Goal: Task Accomplishment & Management: Manage account settings

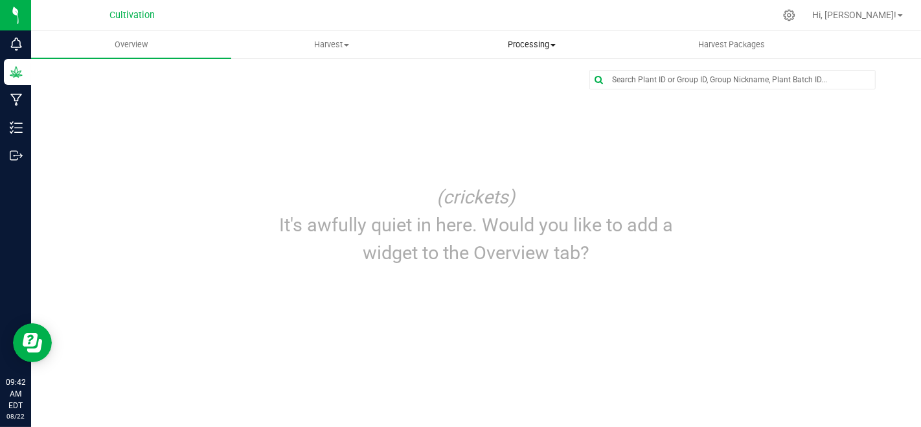
click at [524, 36] on uib-tab-heading "Processing Create package Processing harvests Processing plants Completed harve…" at bounding box center [531, 45] width 199 height 26
click at [536, 85] on li "Create package" at bounding box center [532, 79] width 200 height 16
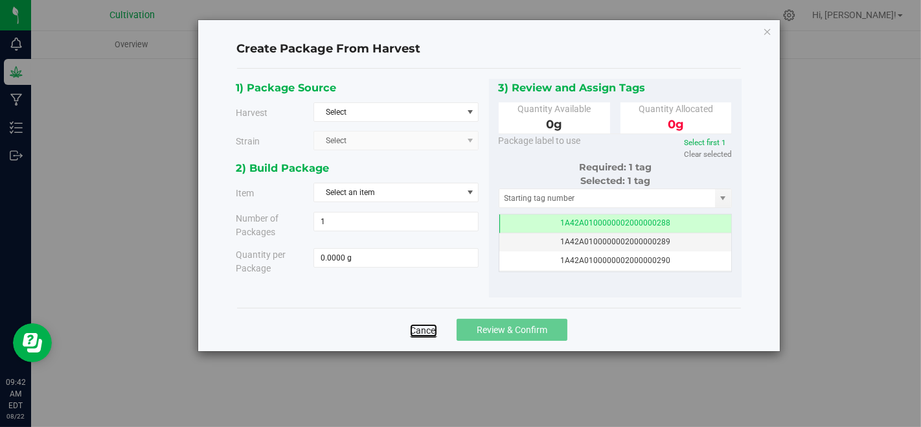
click at [435, 327] on link "Cancel" at bounding box center [423, 330] width 27 height 13
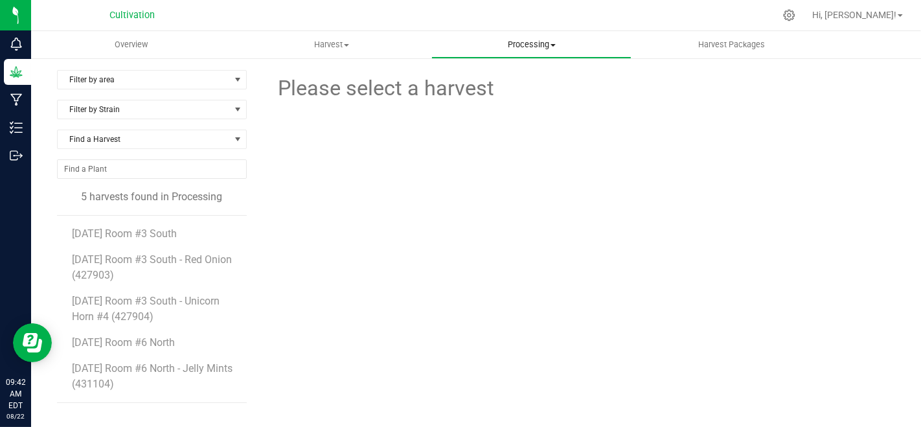
click at [511, 50] on span "Processing" at bounding box center [531, 45] width 199 height 12
click at [424, 171] on div at bounding box center [581, 156] width 324 height 104
click at [163, 369] on span "[DATE] Room #6 North - Jelly Mints (431104)" at bounding box center [153, 376] width 163 height 28
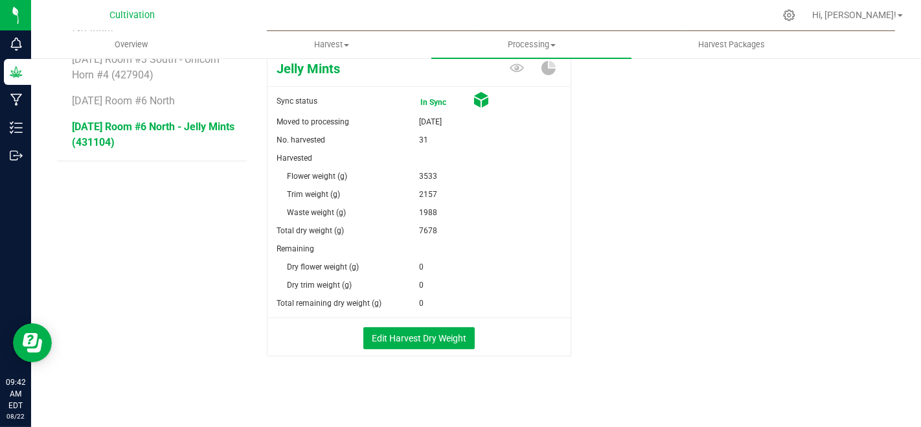
scroll to position [244, 0]
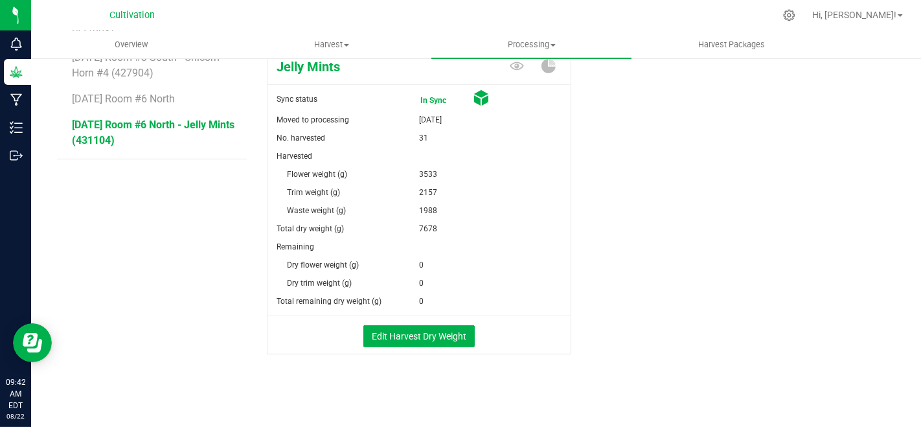
click at [448, 349] on div "Edit Harvest Dry Weight" at bounding box center [419, 334] width 323 height 37
click at [435, 332] on button "Edit Harvest Dry Weight" at bounding box center [418, 336] width 111 height 22
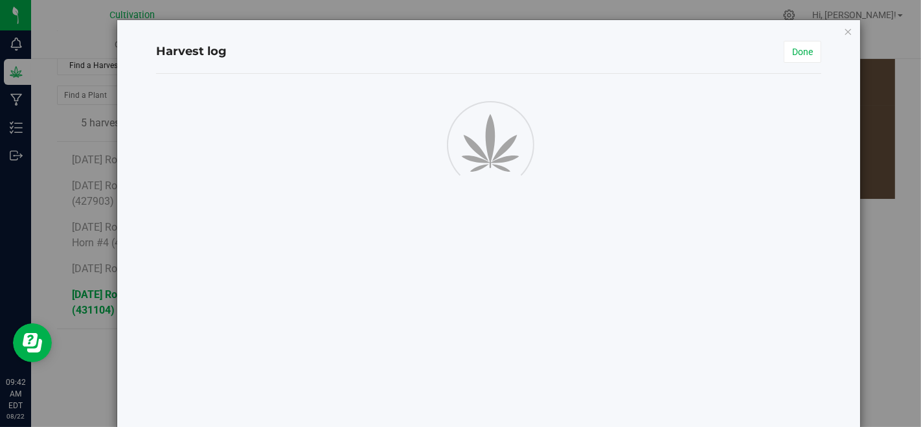
scroll to position [244, 0]
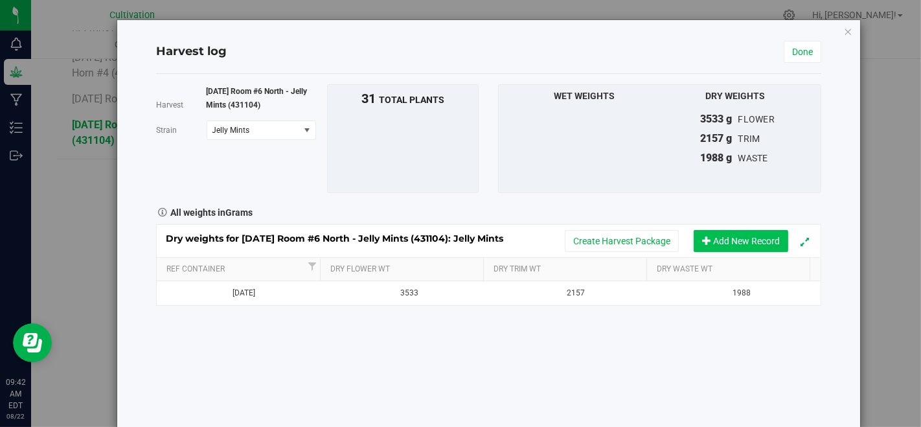
drag, startPoint x: 730, startPoint y: 230, endPoint x: 721, endPoint y: 236, distance: 10.2
click at [729, 237] on button "Add New Record" at bounding box center [741, 241] width 95 height 22
click at [225, 329] on div "Harvest 7/29/25 Room #6 North - Jelly Mints (431104) Strain Jelly Mints Select …" at bounding box center [489, 251] width 666 height 354
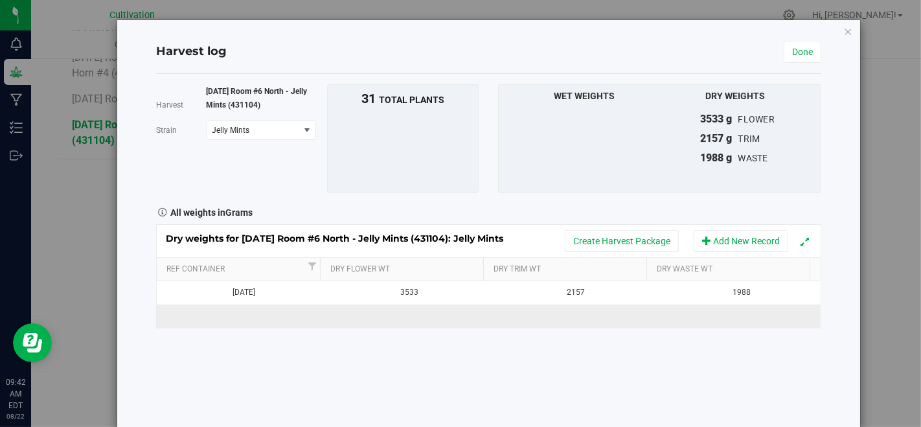
click at [222, 323] on td at bounding box center [240, 316] width 166 height 23
type input "[DATE]"
type input "2970"
type input "2743"
type input "2743.0000 g"
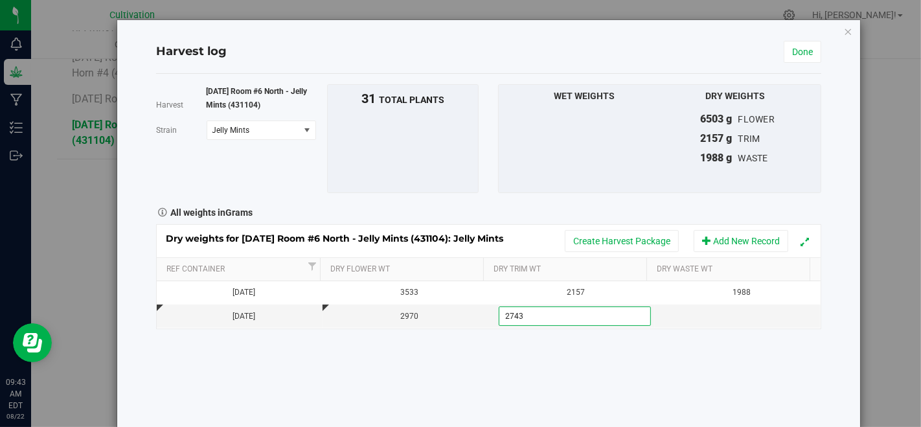
click at [280, 365] on div "Harvest 7/29/25 Room #6 North - Jelly Mints (431104) Strain Jelly Mints Select …" at bounding box center [489, 251] width 666 height 354
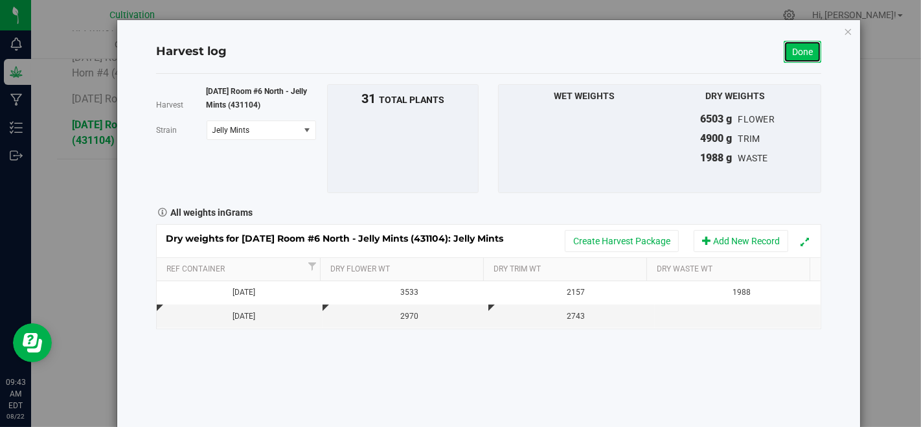
click at [802, 48] on link "Done" at bounding box center [803, 52] width 38 height 22
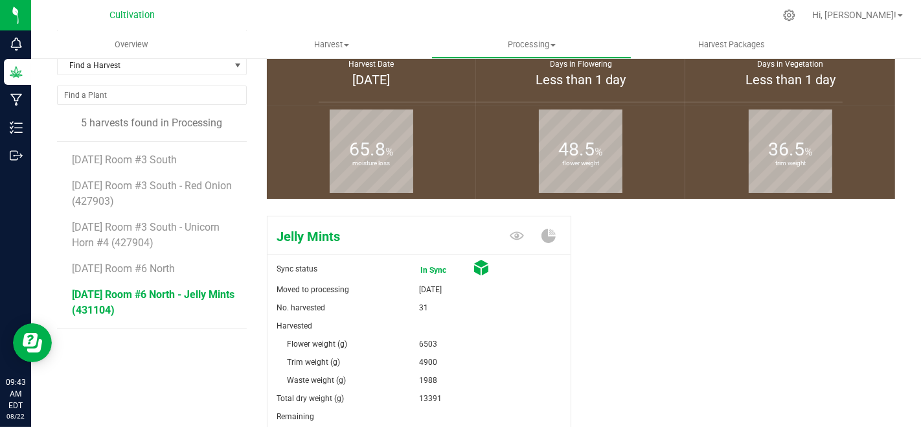
scroll to position [244, 0]
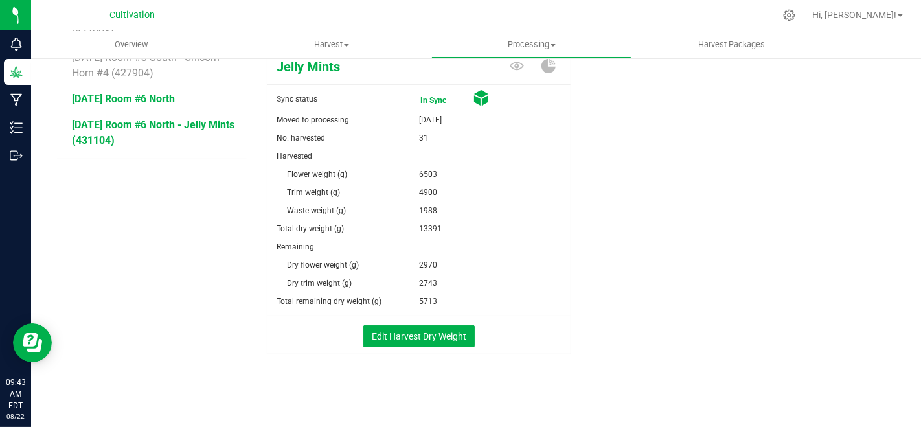
click at [145, 100] on span "[DATE] Room #6 North" at bounding box center [123, 99] width 103 height 12
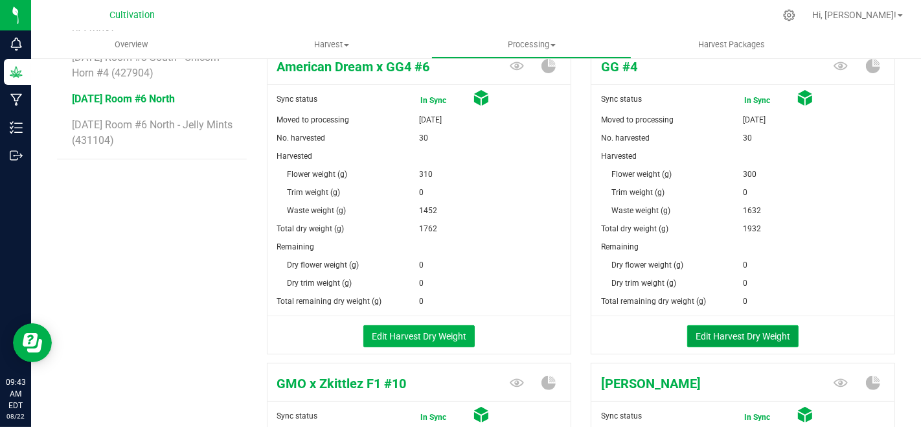
click at [765, 328] on button "Edit Harvest Dry Weight" at bounding box center [742, 336] width 111 height 22
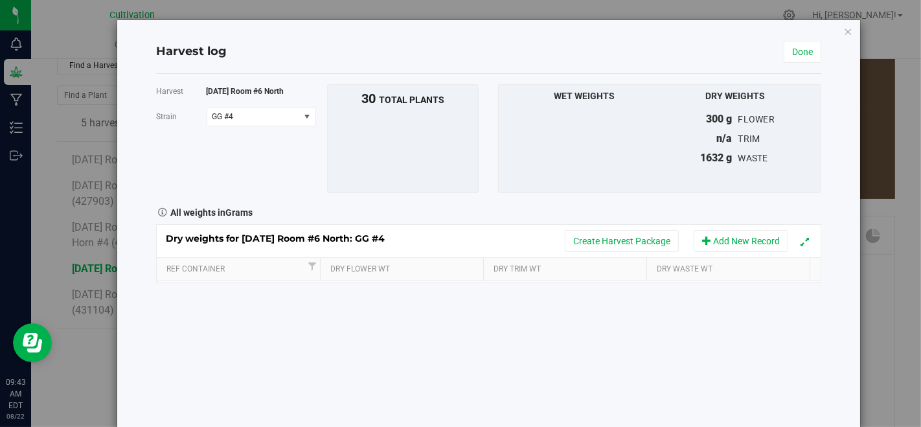
scroll to position [244, 0]
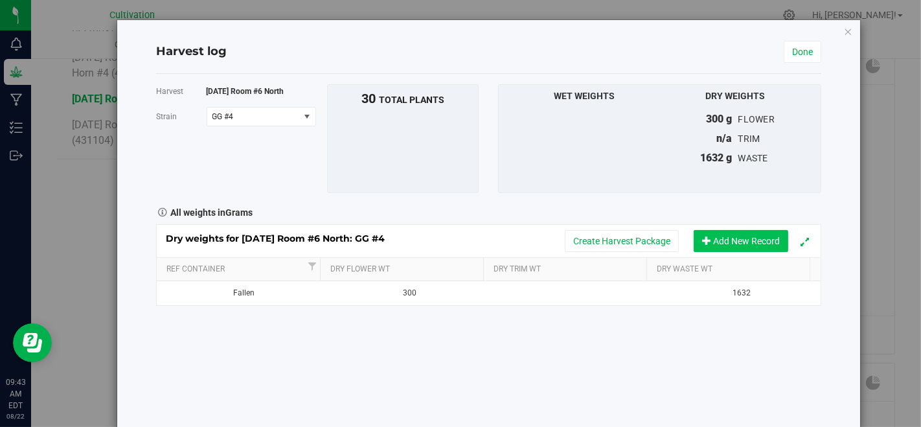
click at [732, 234] on button "Add New Record" at bounding box center [741, 241] width 95 height 22
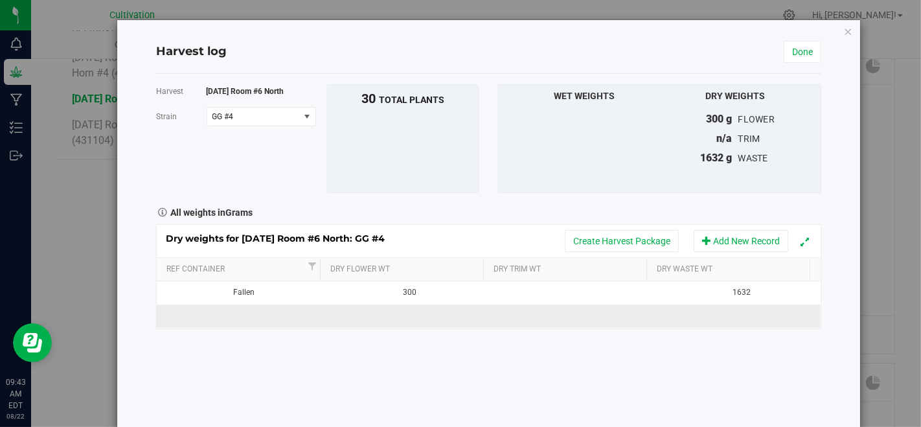
click at [255, 324] on td at bounding box center [240, 316] width 166 height 23
type input "[DATE]"
type input "2833"
type input "1982"
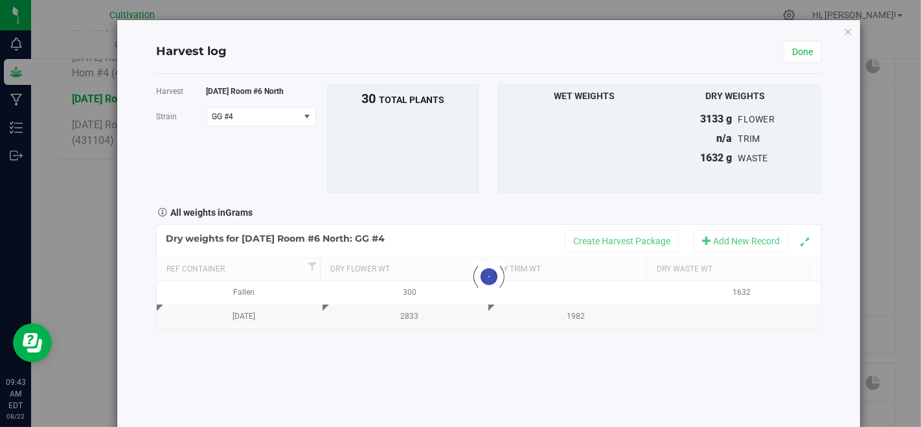
click at [303, 365] on div "Harvest 7/29/25 Room #6 North Strain GG #4 Select strain American Dream x GG4 #…" at bounding box center [489, 251] width 666 height 354
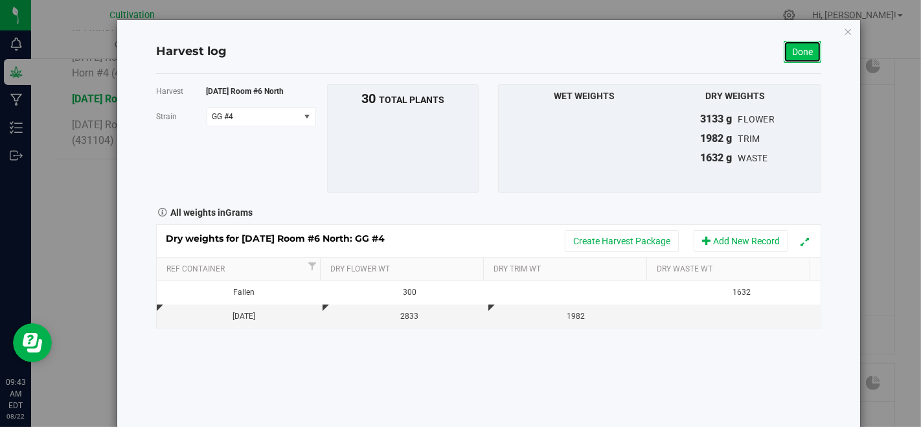
click at [790, 48] on link "Done" at bounding box center [803, 52] width 38 height 22
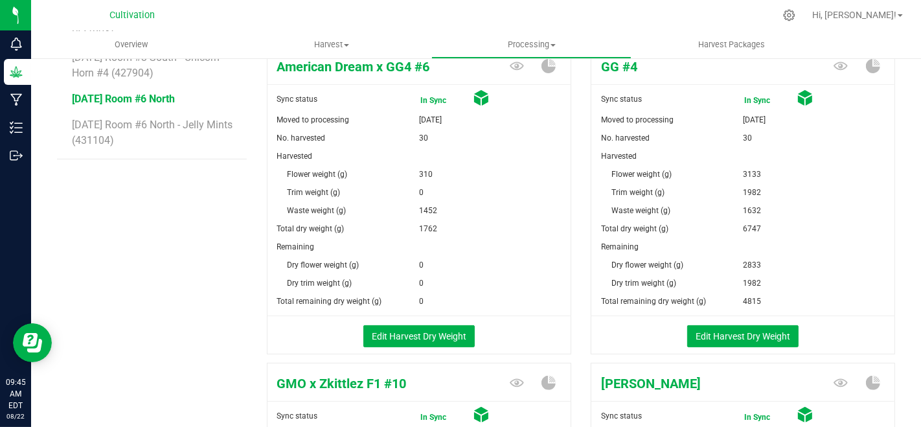
scroll to position [244, 0]
click at [754, 340] on button "Edit Harvest Dry Weight" at bounding box center [742, 336] width 111 height 22
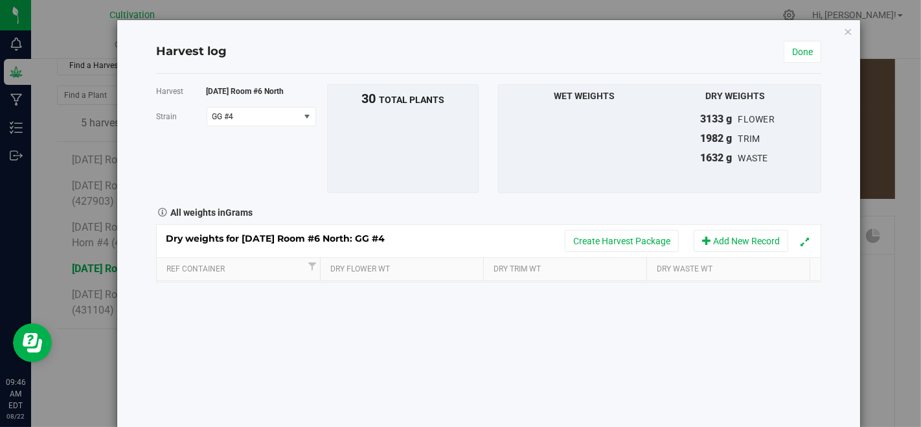
scroll to position [244, 0]
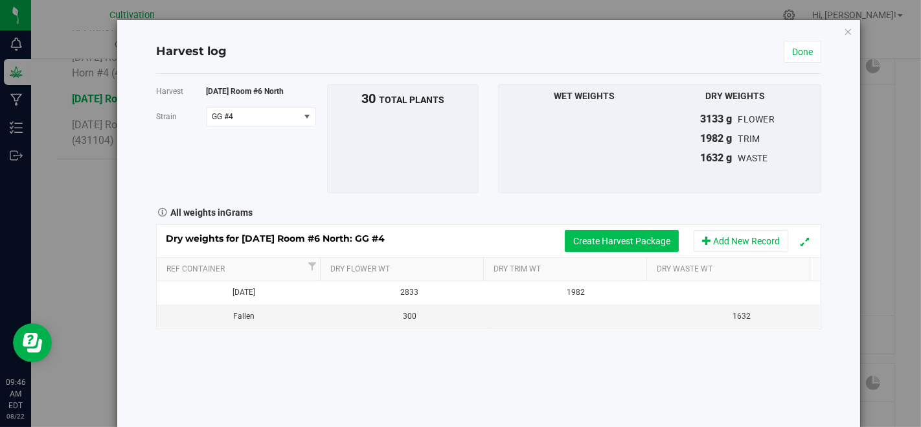
click at [616, 233] on button "Create Harvest Package" at bounding box center [622, 241] width 114 height 22
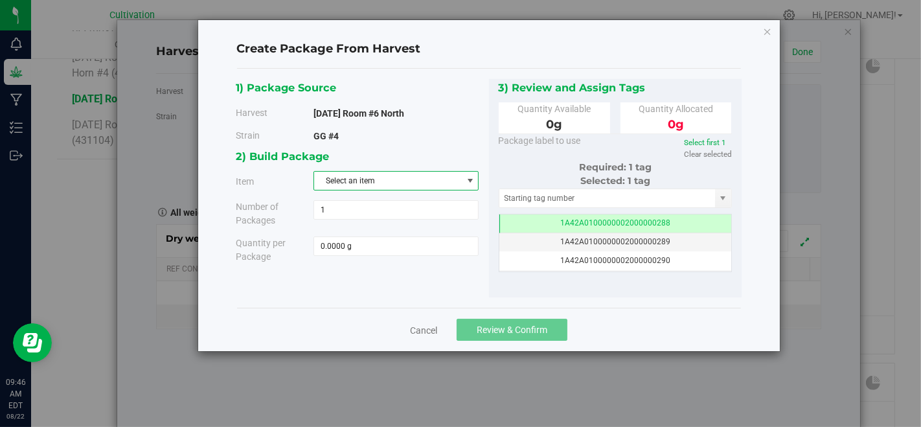
click at [463, 176] on span "select" at bounding box center [470, 181] width 16 height 18
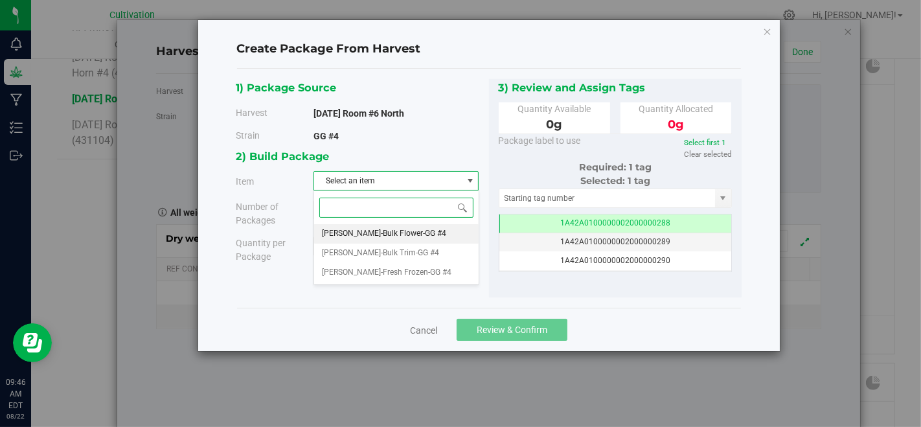
click at [440, 225] on li "[PERSON_NAME]-Bulk Flower-GG #4" at bounding box center [396, 233] width 164 height 19
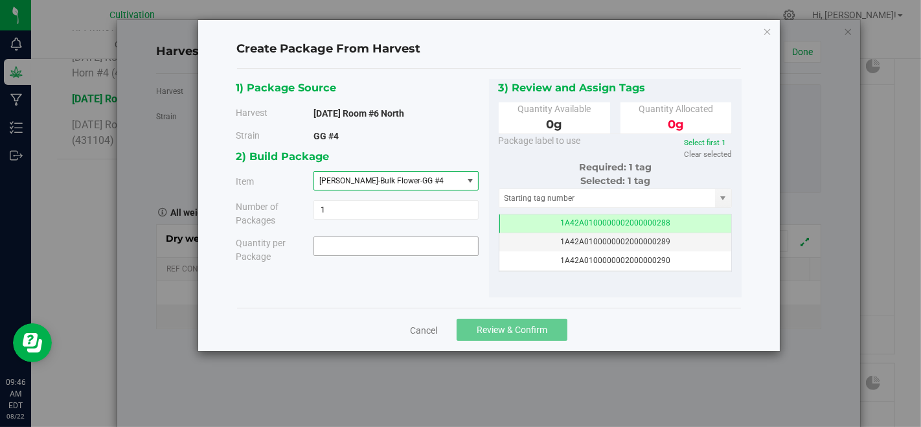
click at [445, 245] on span at bounding box center [396, 245] width 165 height 19
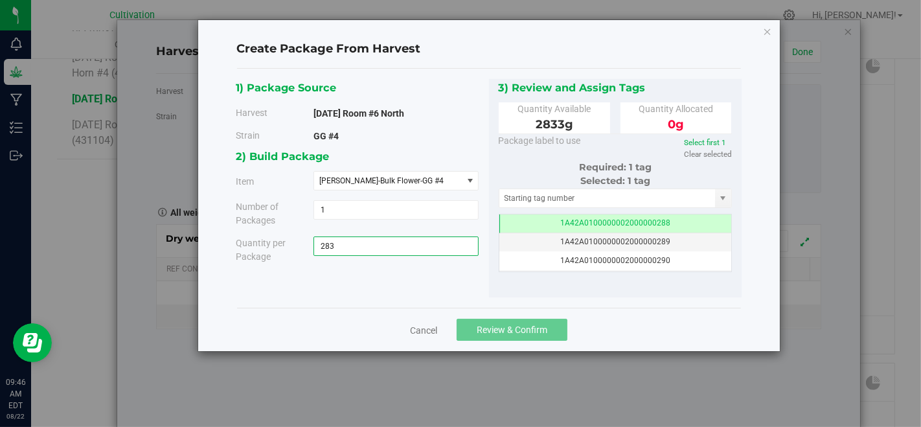
type input "2833"
type input "2833.0000 g"
click at [513, 197] on input "text" at bounding box center [608, 198] width 216 height 18
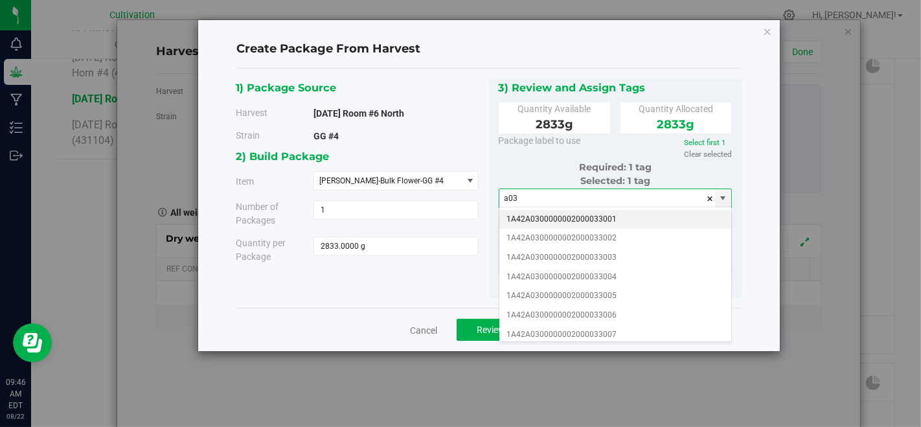
click at [612, 213] on li "1A42A0300000002000033001" at bounding box center [616, 219] width 233 height 19
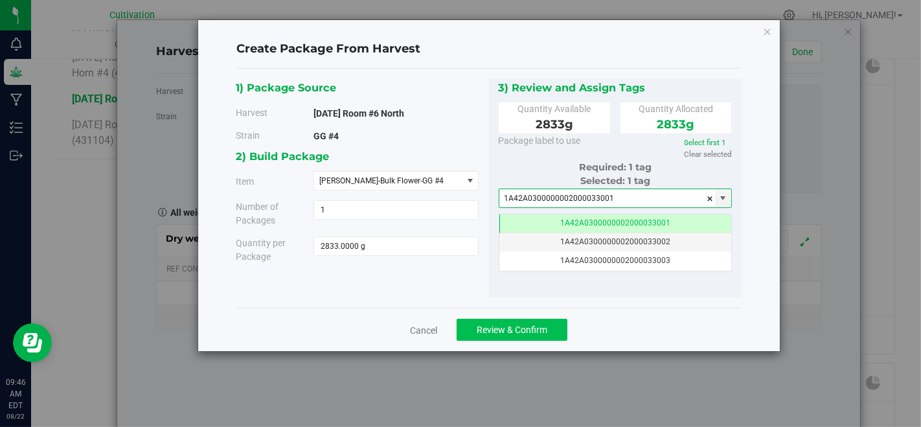
type input "1A42A0300000002000033001"
click at [560, 321] on button "Review & Confirm" at bounding box center [512, 330] width 111 height 22
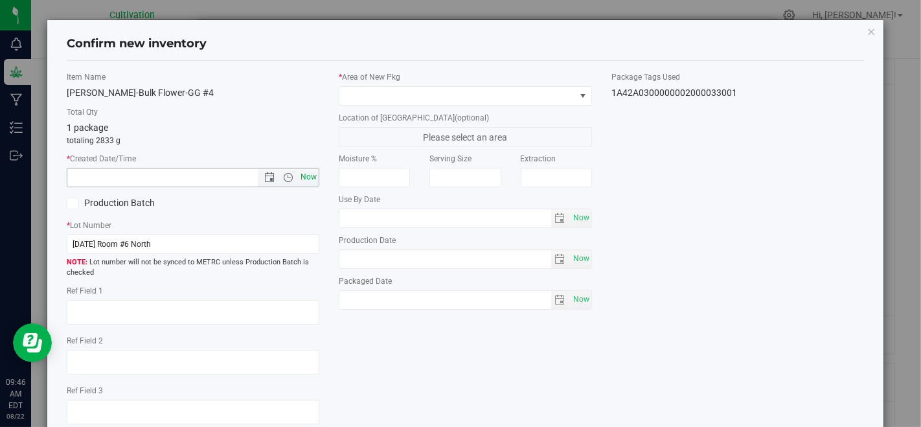
click at [305, 180] on span "Now" at bounding box center [309, 177] width 22 height 19
type input "8/22/2025 9:46 AM"
click at [292, 238] on input "[DATE] Room #6 North" at bounding box center [193, 244] width 253 height 19
type input "[DATE] Room #6 North CU GG#4 FLW"
click at [393, 97] on span at bounding box center [457, 96] width 235 height 18
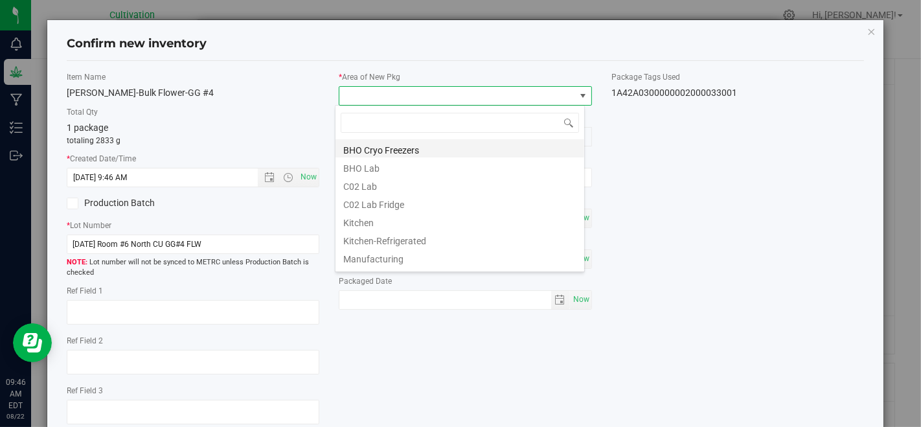
scroll to position [72, 0]
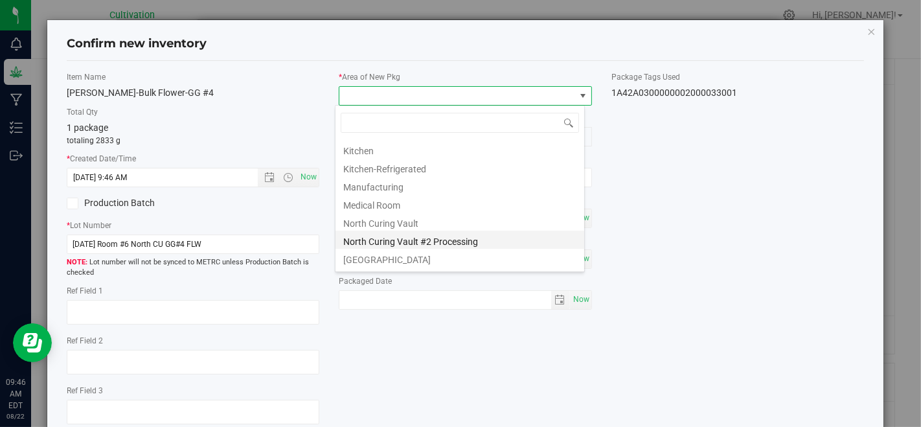
click at [410, 236] on li "North Curing Vault #2 Processing" at bounding box center [460, 240] width 249 height 18
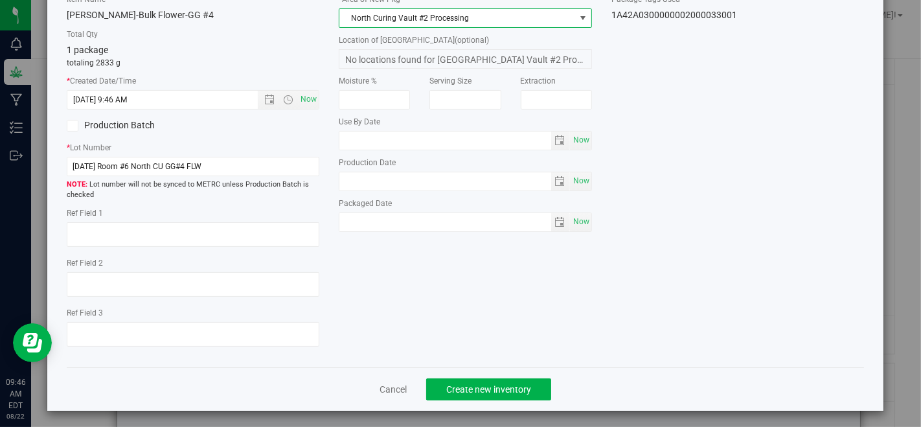
scroll to position [79, 0]
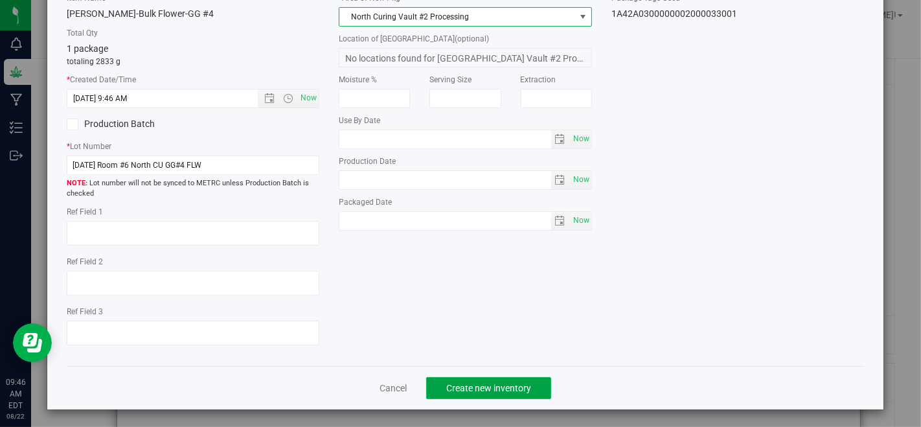
click at [494, 392] on button "Create new inventory" at bounding box center [488, 388] width 125 height 22
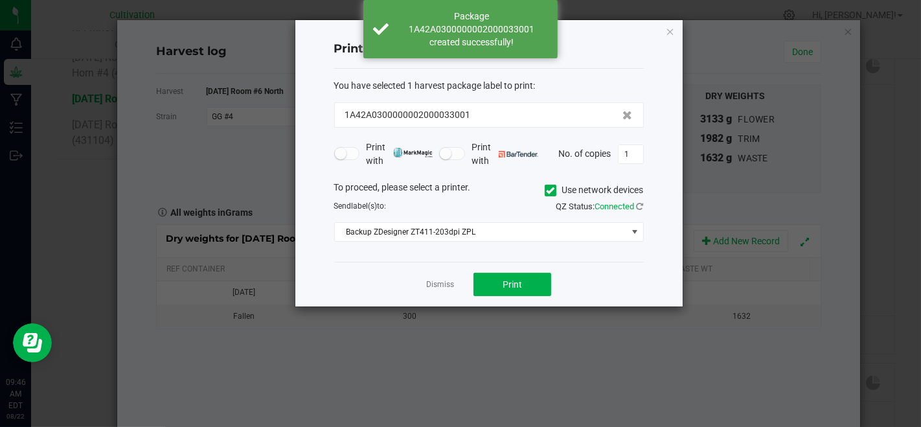
click at [450, 293] on div "Dismiss Print" at bounding box center [489, 284] width 310 height 45
click at [446, 286] on link "Dismiss" at bounding box center [440, 284] width 28 height 11
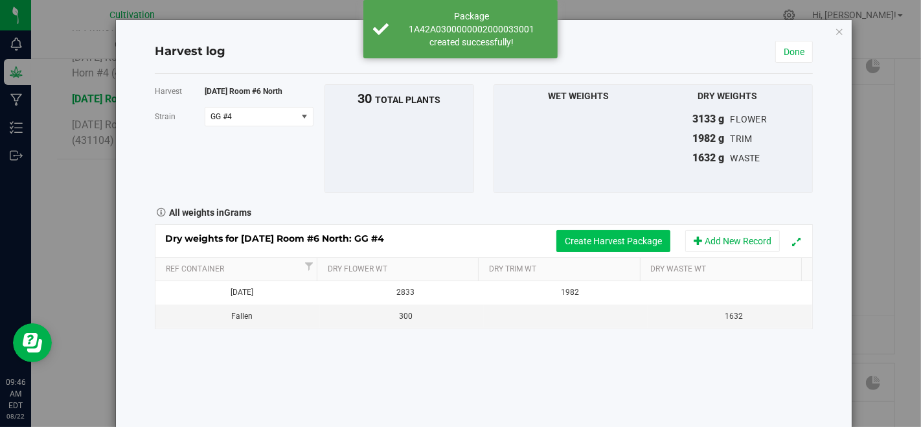
click at [621, 236] on button "Create Harvest Package" at bounding box center [614, 241] width 114 height 22
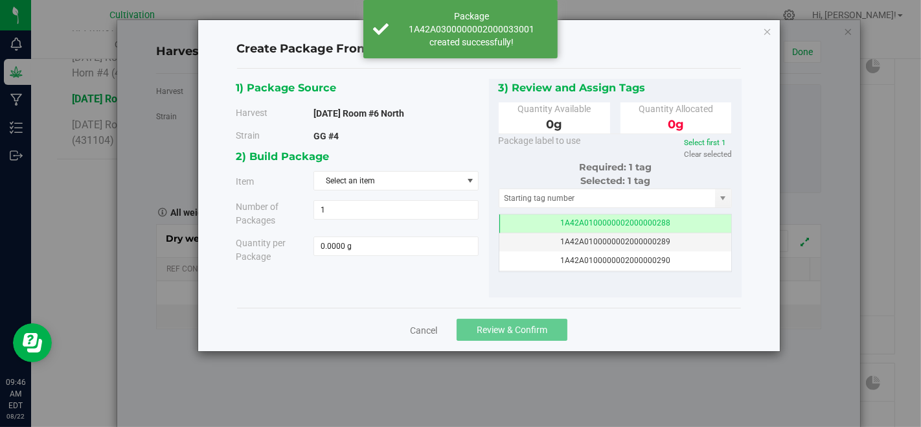
click at [424, 168] on div "2) Build Package Item Select an item Slater-Bulk Flower-GG #4 Slater-Bulk Trim-…" at bounding box center [362, 210] width 253 height 125
click at [430, 176] on span "Select an item" at bounding box center [388, 181] width 148 height 18
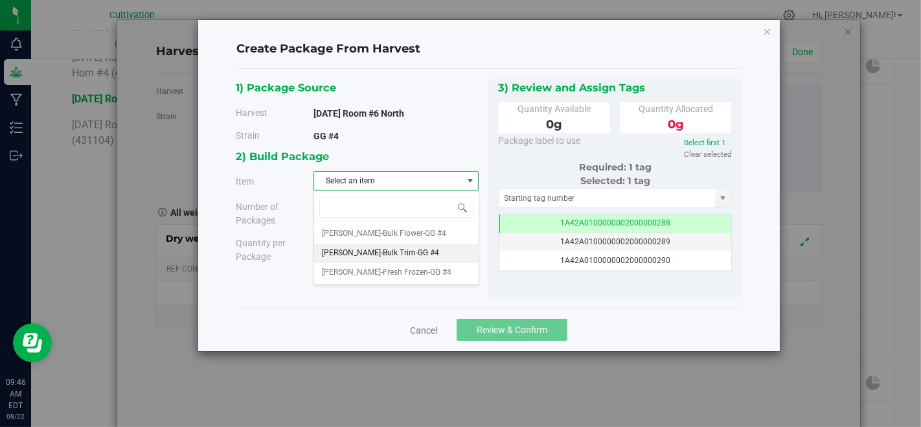
click at [405, 253] on li "[PERSON_NAME]-Bulk Trim-GG #4" at bounding box center [396, 253] width 164 height 19
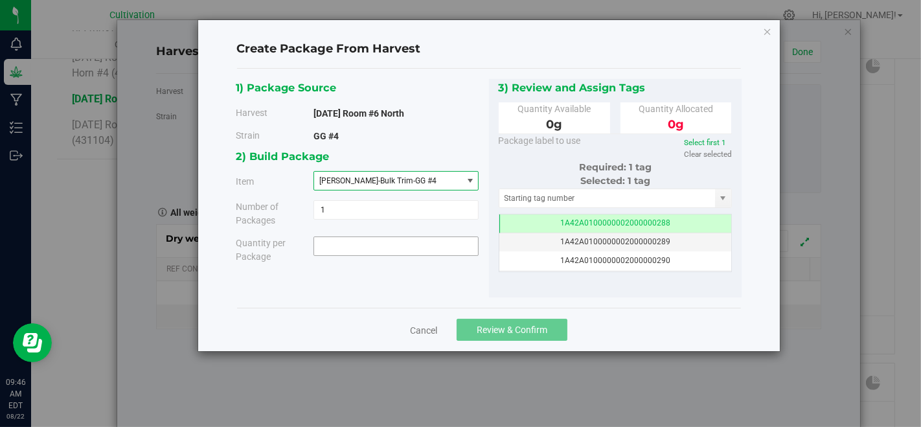
click at [405, 244] on span at bounding box center [396, 245] width 165 height 19
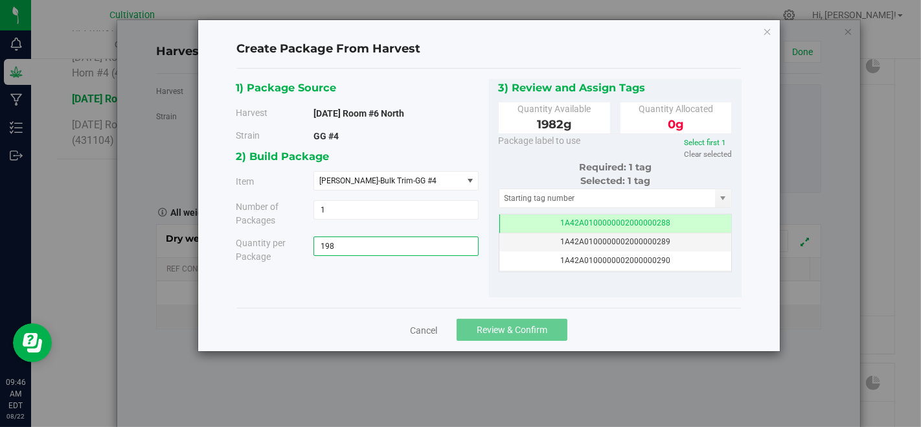
type input "1982"
type input "1982.0000 g"
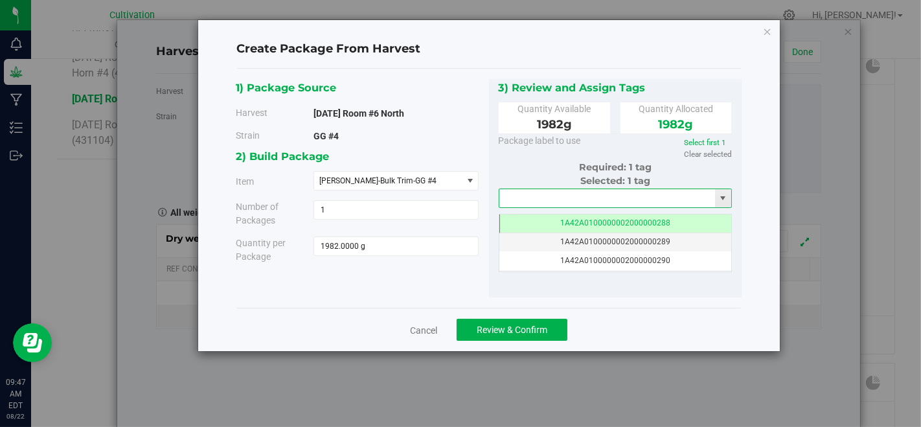
click at [565, 199] on input "text" at bounding box center [608, 198] width 216 height 18
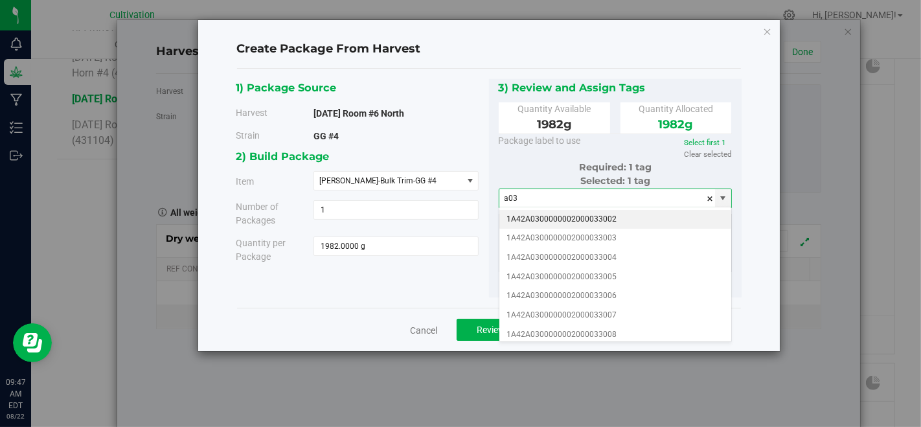
click at [599, 214] on li "1A42A0300000002000033002" at bounding box center [616, 219] width 233 height 19
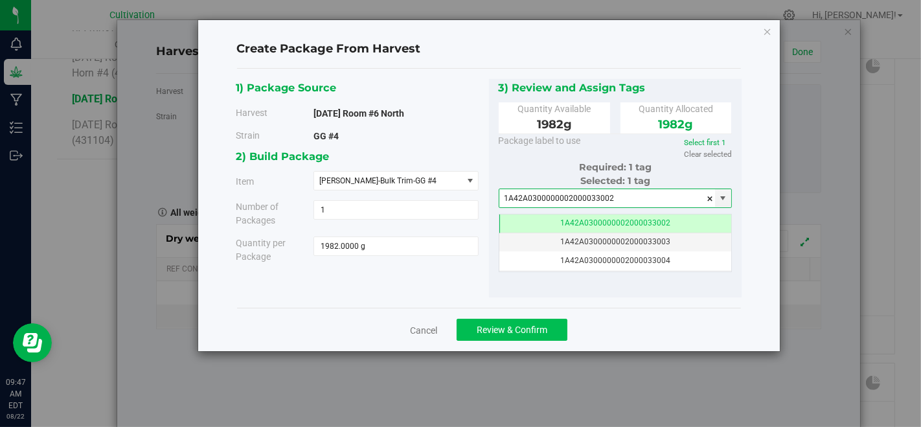
type input "1A42A0300000002000033002"
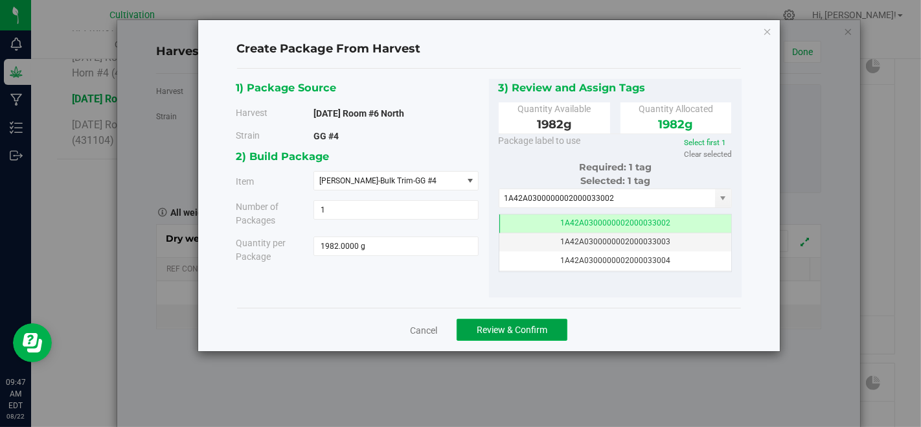
click at [546, 323] on button "Review & Confirm" at bounding box center [512, 330] width 111 height 22
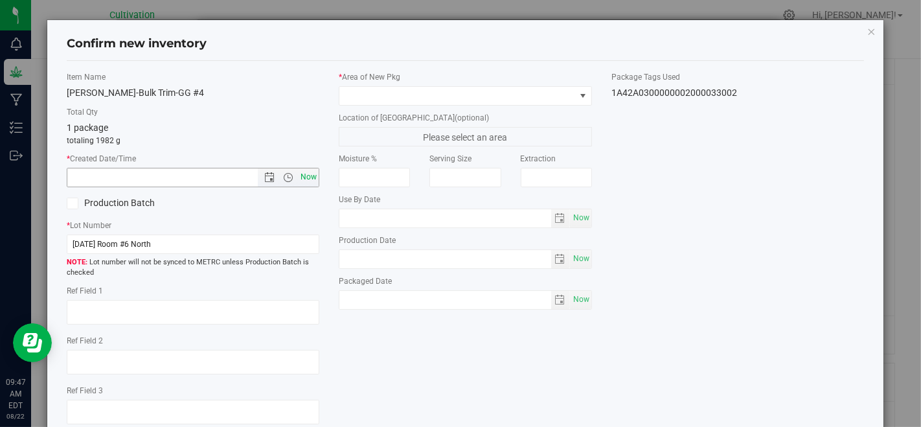
click at [305, 184] on span "Now" at bounding box center [309, 177] width 22 height 19
type input "8/22/2025 9:47 AM"
click at [297, 249] on input "[DATE] Room #6 North" at bounding box center [193, 244] width 253 height 19
type input "[DATE] Room #6 North CU GG#4 TRIM"
click at [371, 104] on span at bounding box center [465, 95] width 253 height 19
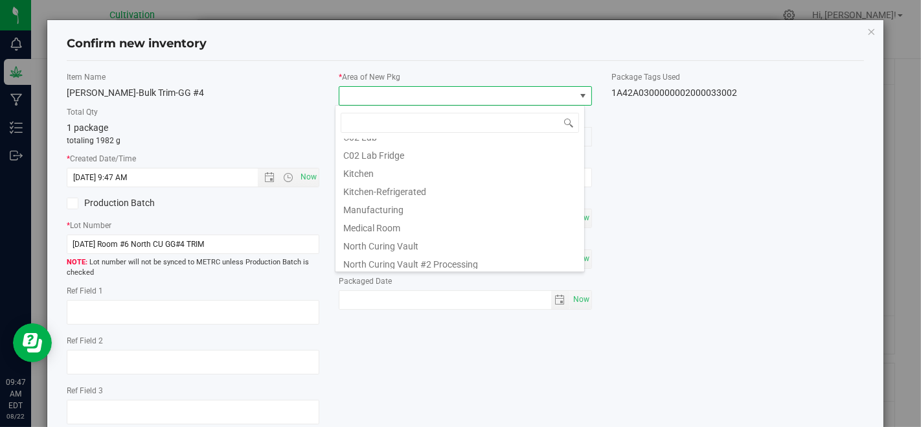
scroll to position [72, 0]
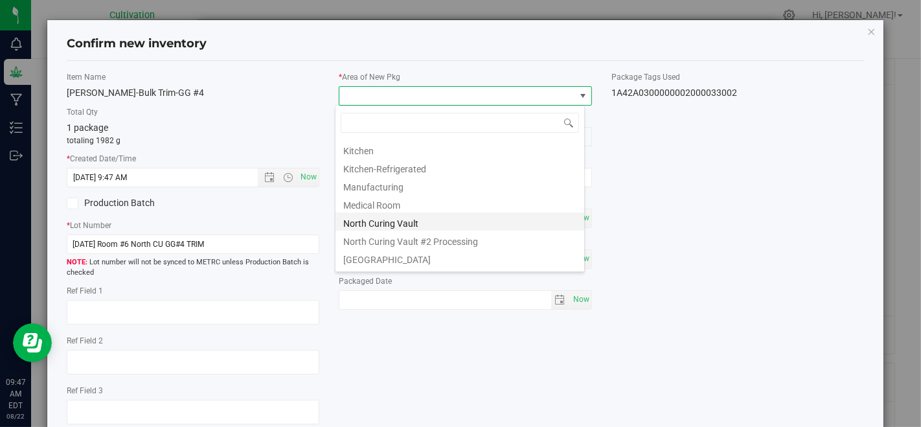
click at [397, 225] on li "North Curing Vault" at bounding box center [460, 222] width 249 height 18
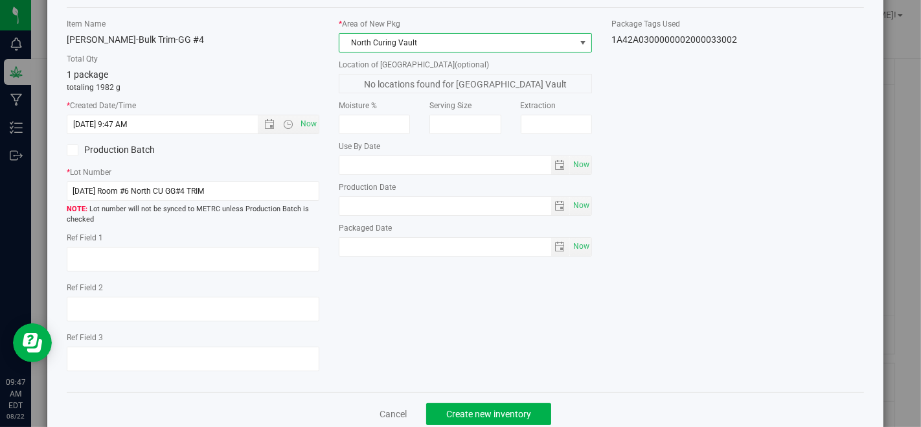
scroll to position [79, 0]
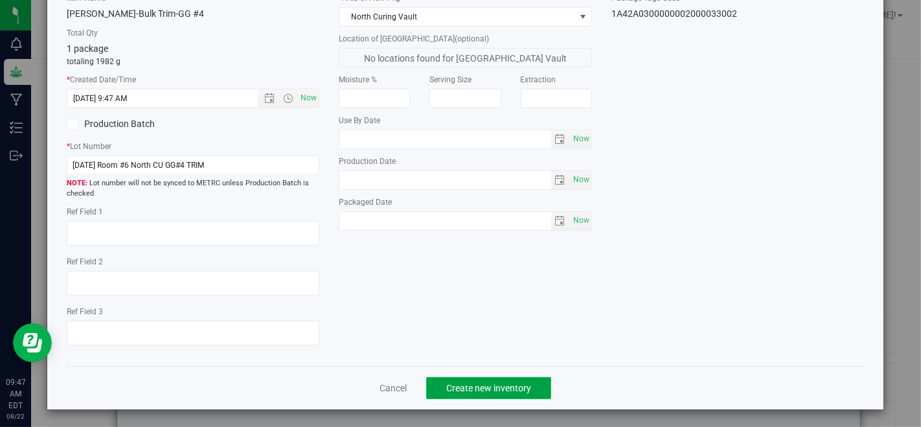
click at [483, 391] on span "Create new inventory" at bounding box center [488, 388] width 85 height 10
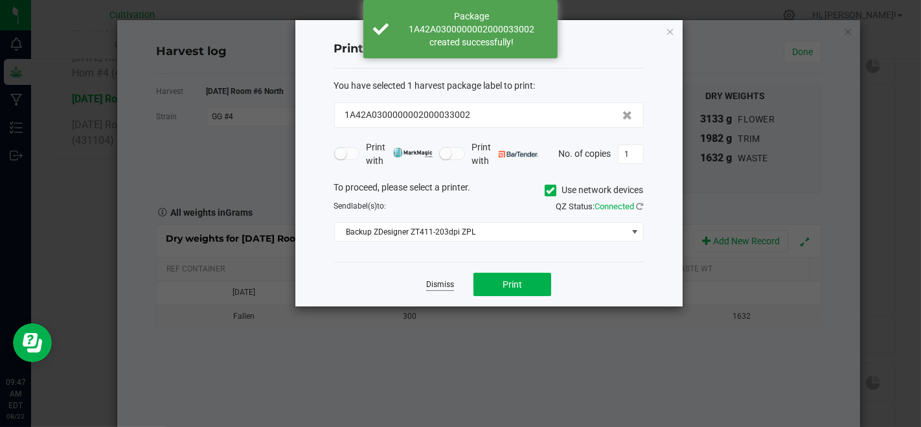
click at [448, 279] on link "Dismiss" at bounding box center [440, 284] width 28 height 11
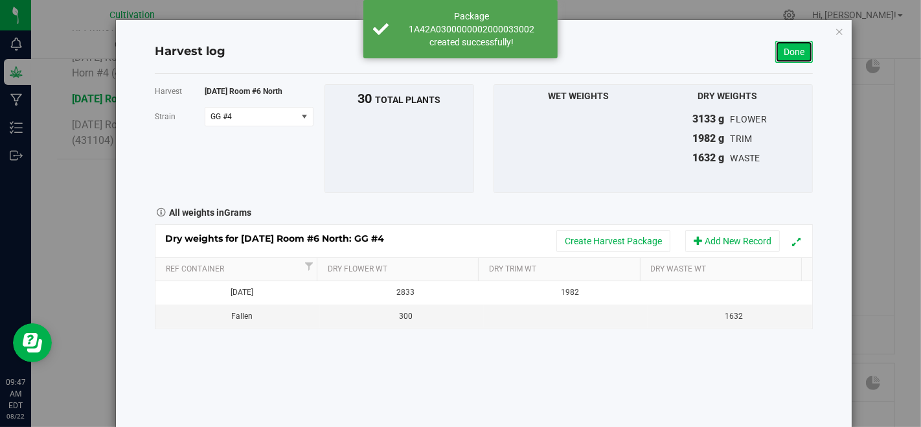
click at [795, 46] on link "Done" at bounding box center [795, 52] width 38 height 22
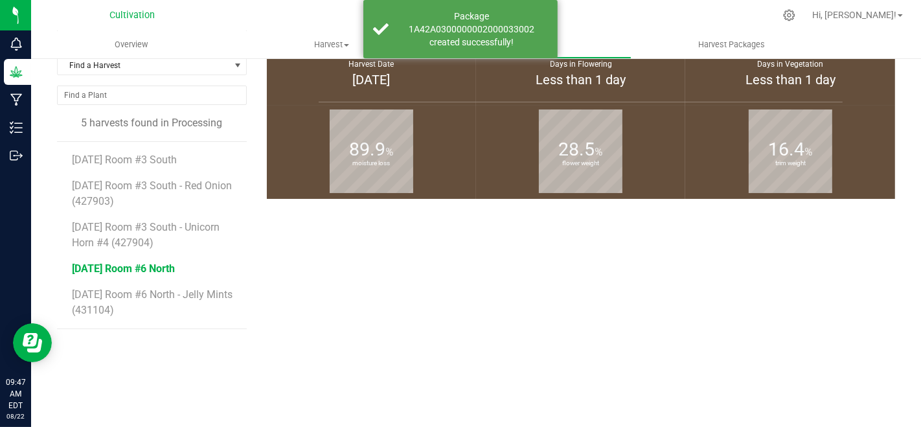
scroll to position [244, 0]
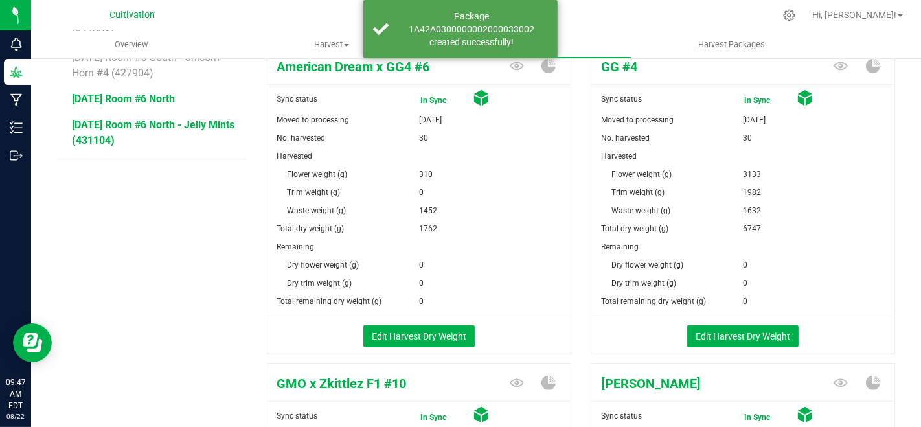
click at [126, 141] on span "[DATE] Room #6 North - Jelly Mints (431104)" at bounding box center [153, 133] width 163 height 28
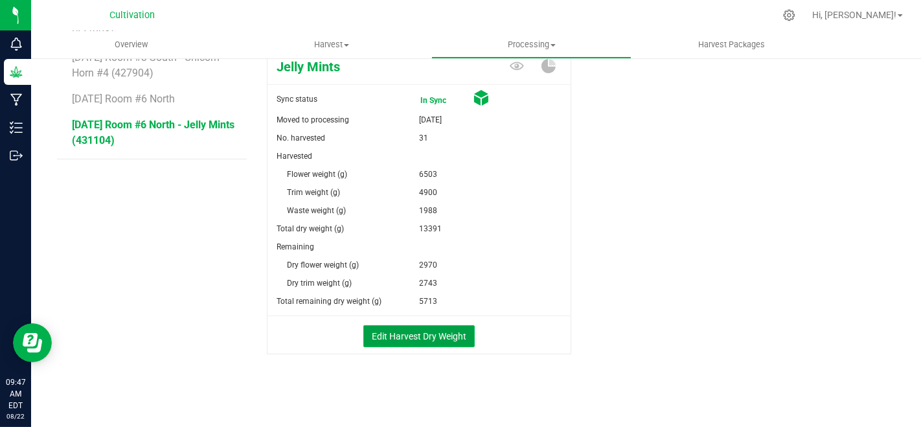
click at [451, 333] on button "Edit Harvest Dry Weight" at bounding box center [418, 336] width 111 height 22
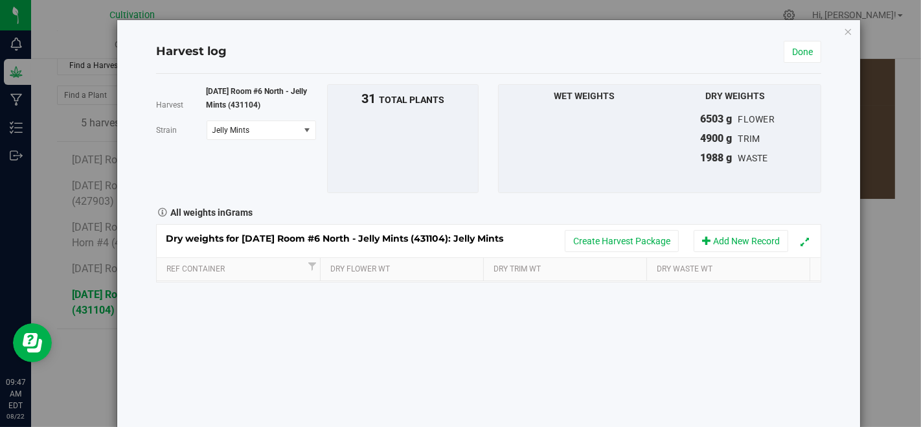
scroll to position [244, 0]
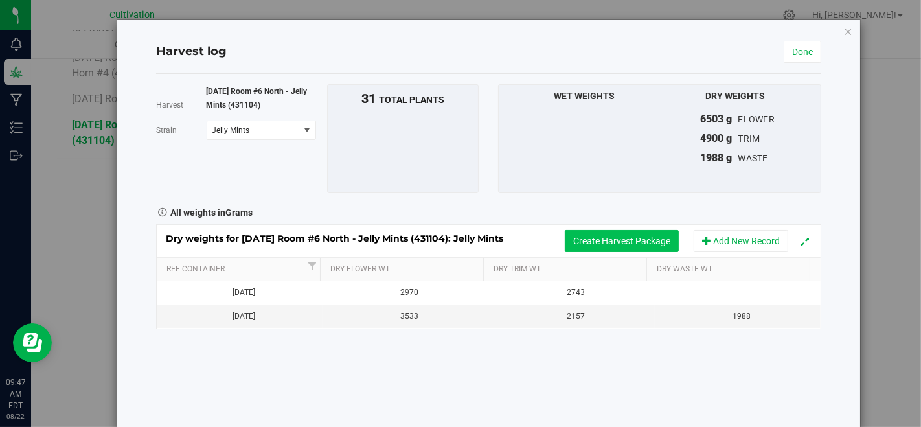
click at [650, 242] on button "Create Harvest Package" at bounding box center [622, 241] width 114 height 22
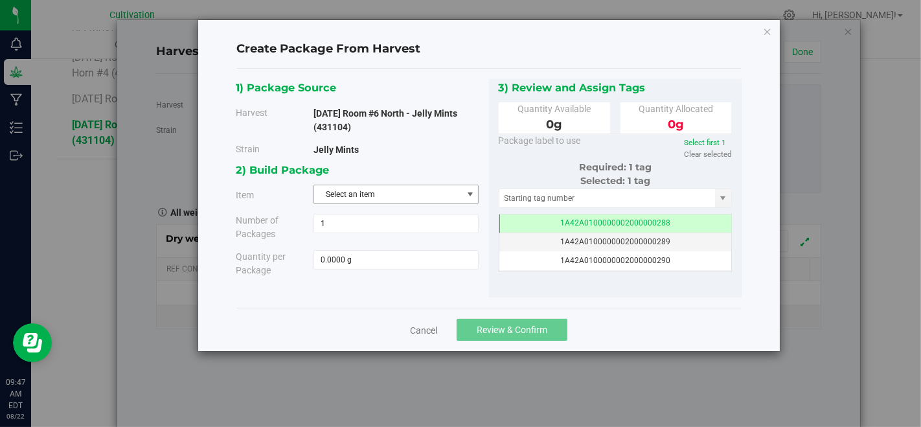
click at [430, 194] on span "Select an item" at bounding box center [388, 194] width 148 height 18
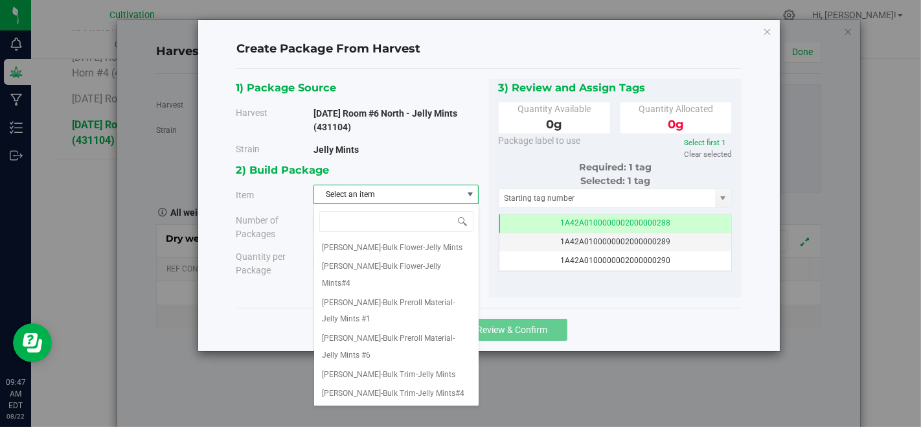
click at [507, 291] on div "3) Review and Assign Tags Quantity Available 0 g Quantity Allocated 0 g" at bounding box center [615, 188] width 253 height 219
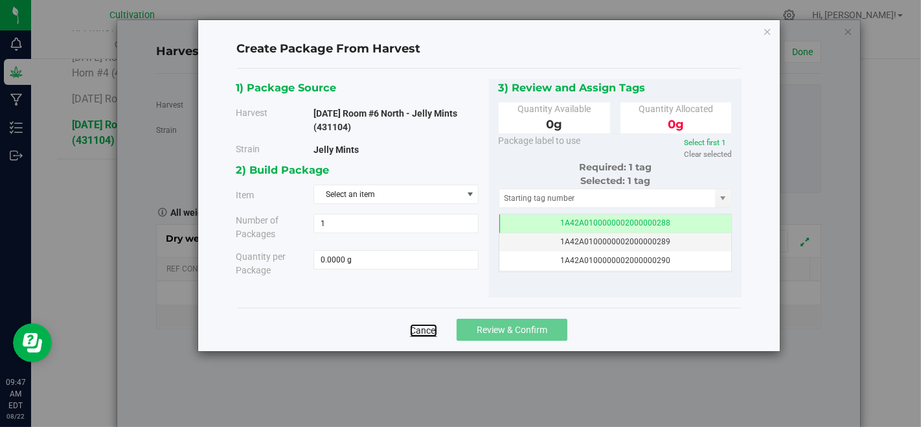
click at [428, 330] on link "Cancel" at bounding box center [423, 330] width 27 height 13
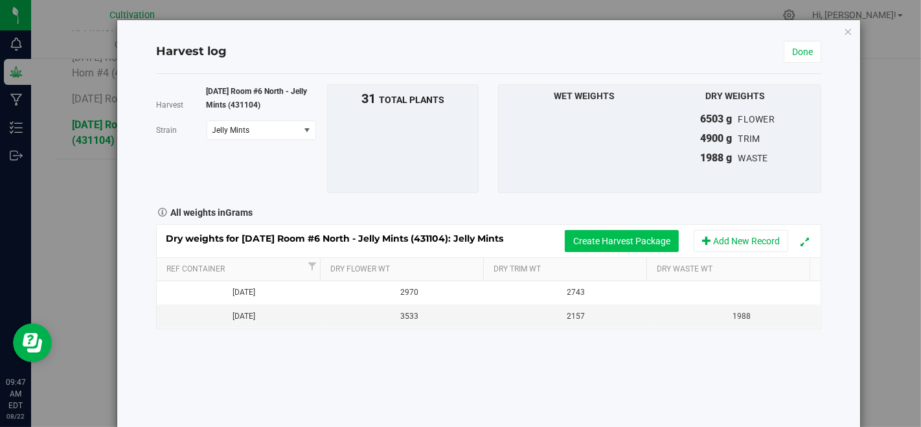
click at [588, 230] on button "Create Harvest Package" at bounding box center [622, 241] width 114 height 22
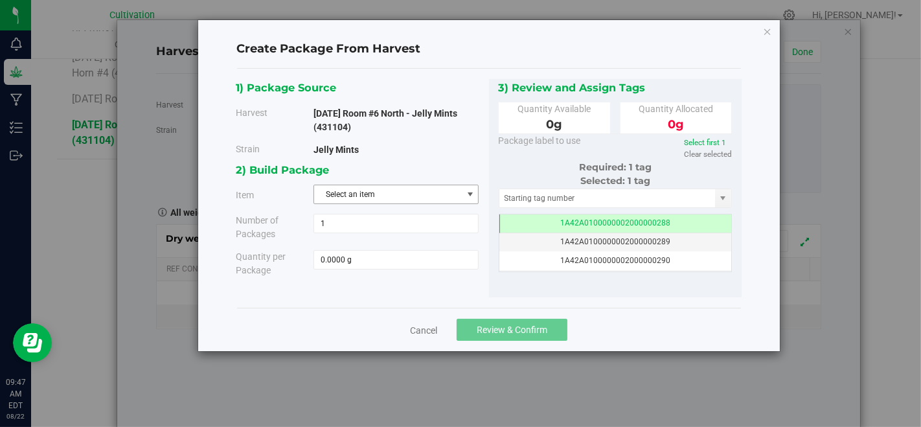
click at [442, 197] on span "Select an item" at bounding box center [388, 194] width 148 height 18
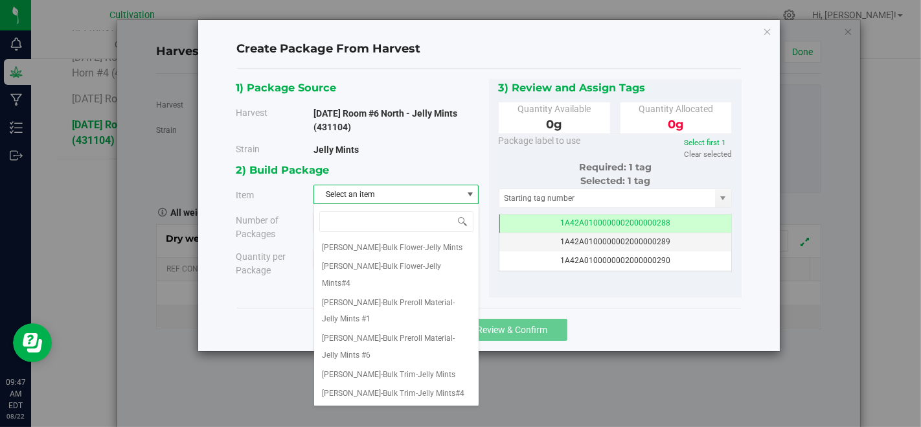
click at [490, 270] on div "3) Review and Assign Tags Quantity Available 0 g Quantity Allocated 0 g" at bounding box center [615, 188] width 253 height 219
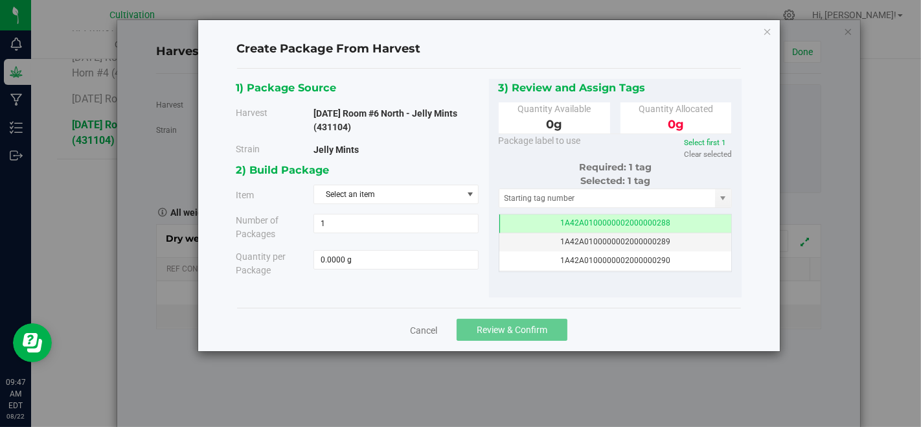
click at [426, 340] on div "Cancel Review & Confirm" at bounding box center [489, 329] width 504 height 43
click at [426, 332] on link "Cancel" at bounding box center [423, 330] width 27 height 13
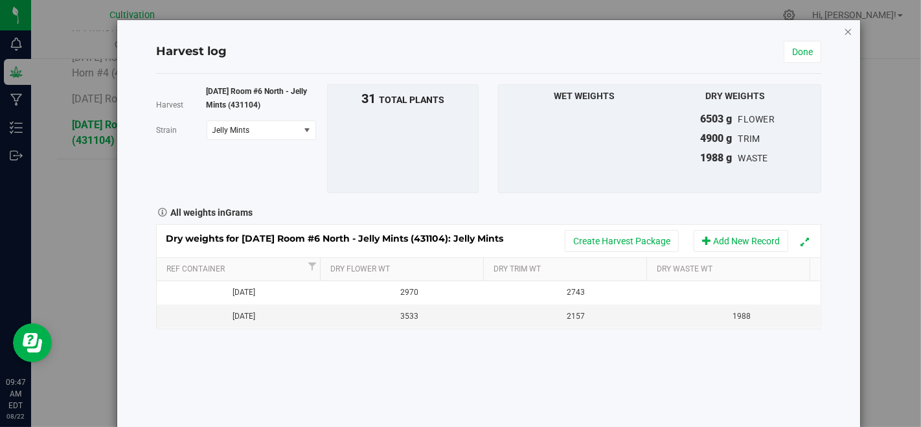
click at [844, 34] on icon "button" at bounding box center [848, 31] width 9 height 16
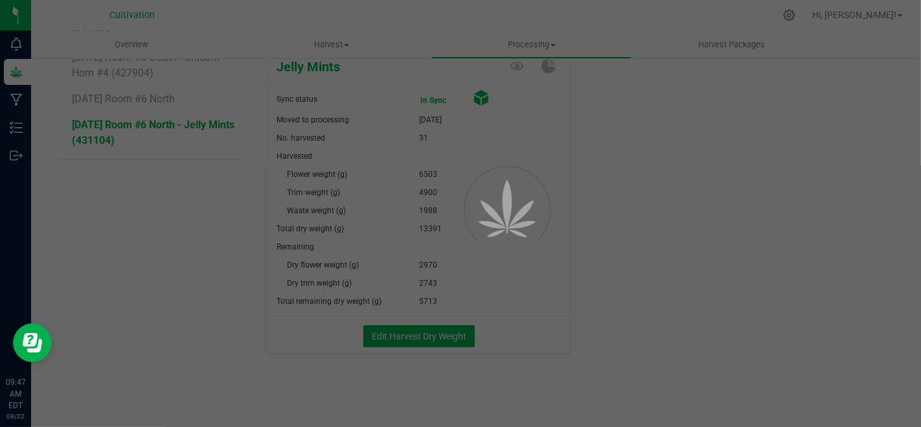
click at [838, 30] on div at bounding box center [460, 213] width 921 height 427
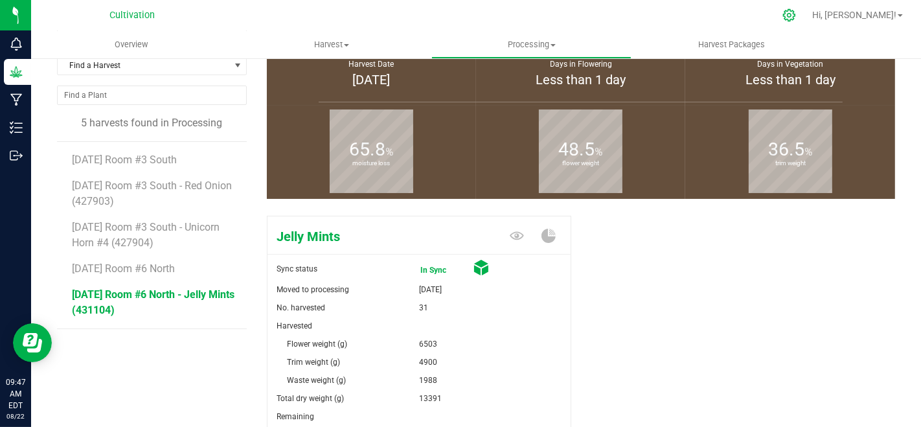
scroll to position [244, 0]
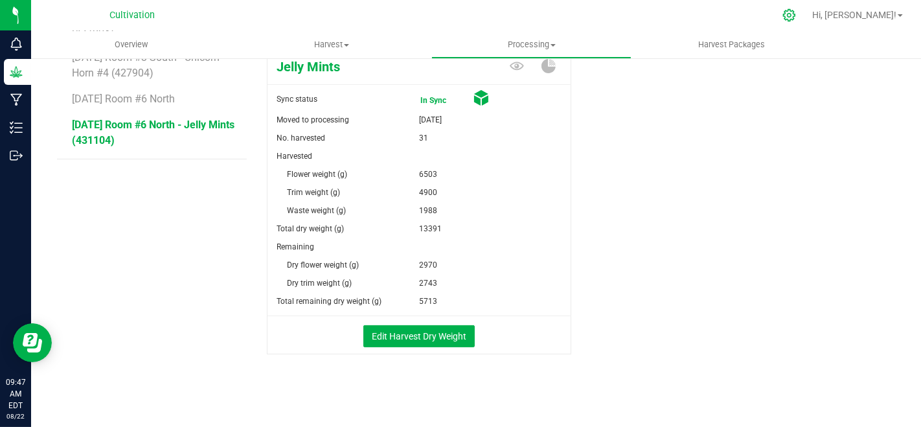
click at [806, 22] on div at bounding box center [790, 15] width 32 height 28
click at [796, 17] on icon at bounding box center [790, 15] width 14 height 14
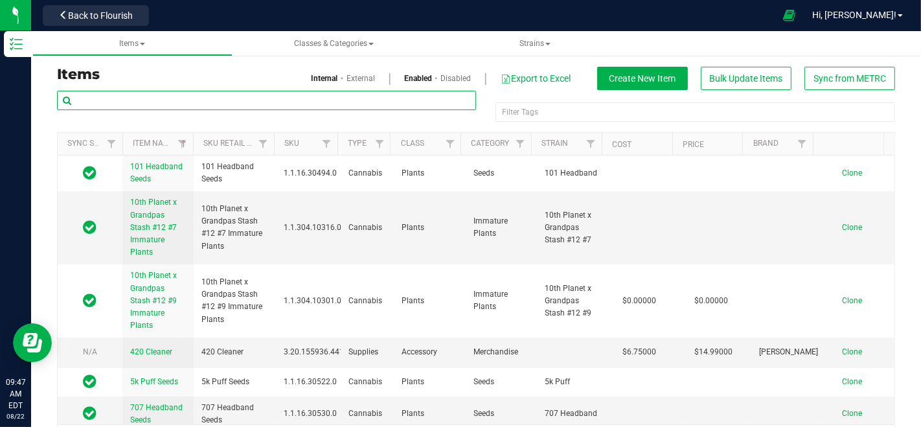
click at [275, 102] on input "text" at bounding box center [266, 100] width 419 height 19
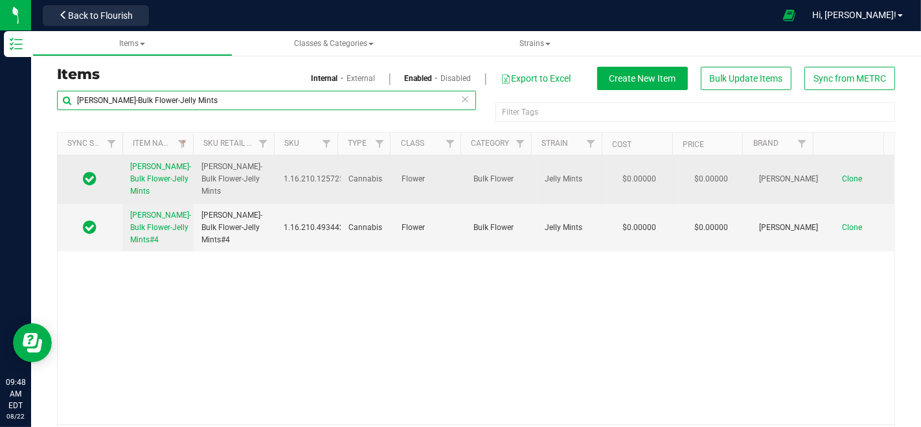
type input "[PERSON_NAME]-Bulk Flower-Jelly Mints"
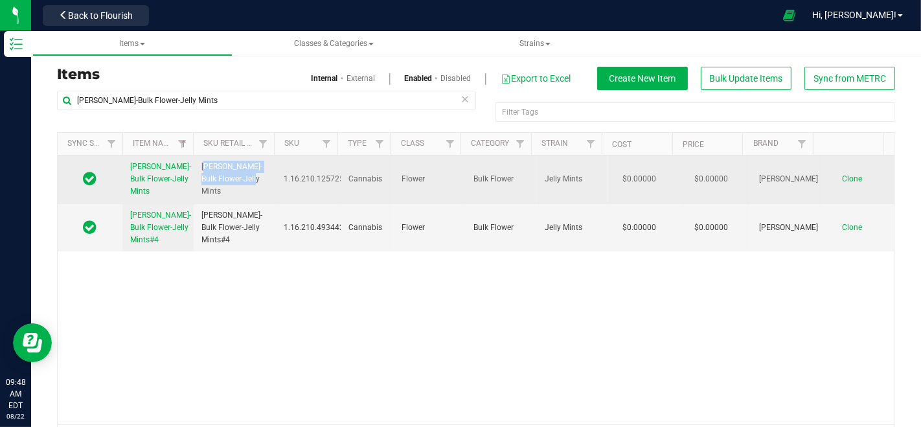
drag, startPoint x: 203, startPoint y: 170, endPoint x: 270, endPoint y: 192, distance: 70.1
click at [270, 192] on td "[PERSON_NAME]-Bulk Flower-Jelly Mints" at bounding box center [235, 180] width 82 height 49
drag, startPoint x: 196, startPoint y: 167, endPoint x: 269, endPoint y: 190, distance: 76.6
click at [269, 190] on td "[PERSON_NAME]-Bulk Flower-Jelly Mints" at bounding box center [235, 180] width 82 height 49
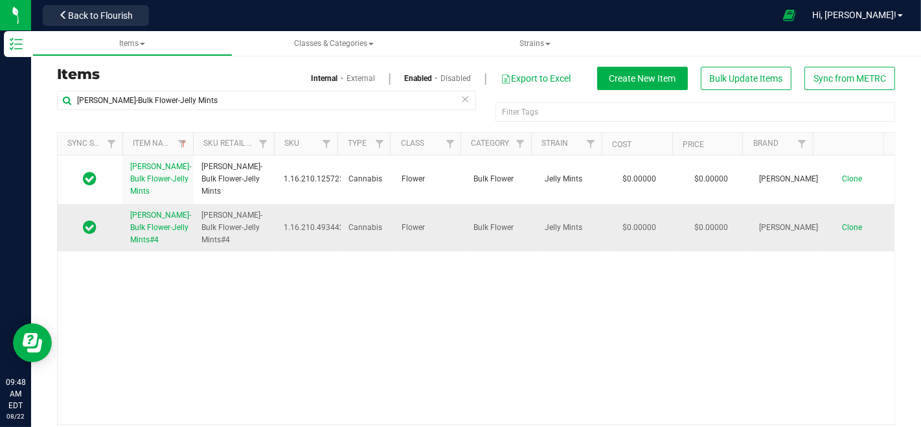
drag, startPoint x: 266, startPoint y: 273, endPoint x: 231, endPoint y: 234, distance: 52.3
click at [266, 273] on div "Slater-Bulk Flower-Jelly Mints Slater-Bulk Flower-Jelly Mints 1.16.210.125725.0…" at bounding box center [476, 290] width 837 height 269
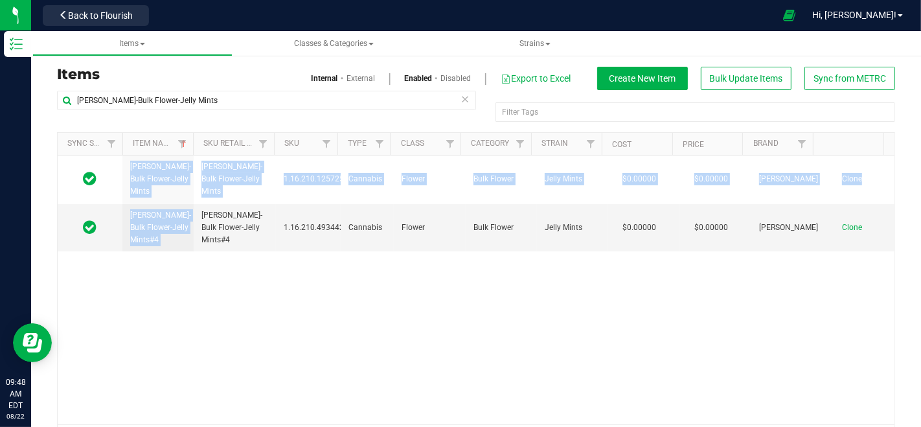
drag, startPoint x: 198, startPoint y: 214, endPoint x: 260, endPoint y: 251, distance: 73.2
click at [260, 251] on div "Slater-Bulk Flower-Jelly Mints Slater-Bulk Flower-Jelly Mints 1.16.210.125725.0…" at bounding box center [476, 290] width 837 height 269
click at [246, 274] on div "Slater-Bulk Flower-Jelly Mints Slater-Bulk Flower-Jelly Mints 1.16.210.125725.0…" at bounding box center [476, 290] width 837 height 269
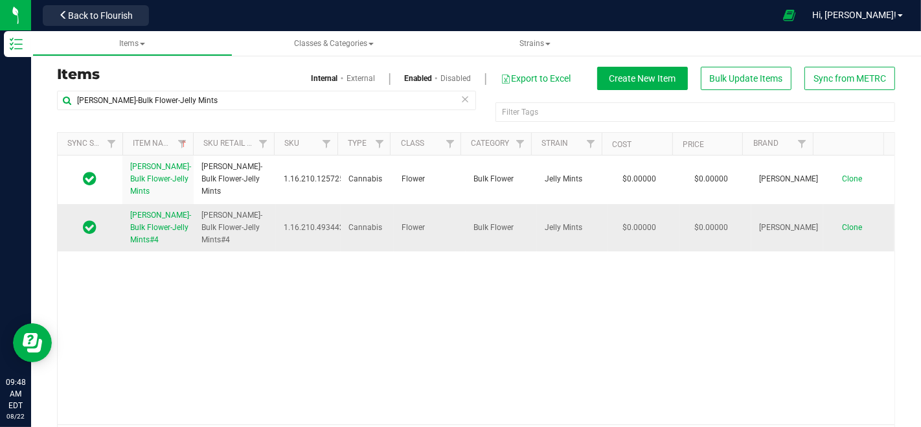
click at [209, 223] on span "[PERSON_NAME]-Bulk Flower-Jelly Mints#4" at bounding box center [235, 228] width 67 height 38
drag, startPoint x: 200, startPoint y: 217, endPoint x: 244, endPoint y: 237, distance: 48.4
click at [244, 237] on span "[PERSON_NAME]-Bulk Flower-Jelly Mints#4" at bounding box center [235, 228] width 67 height 38
copy span "[PERSON_NAME]-Bulk Flower-Jelly Mints#4"
click at [840, 220] on td "Clone" at bounding box center [859, 228] width 71 height 48
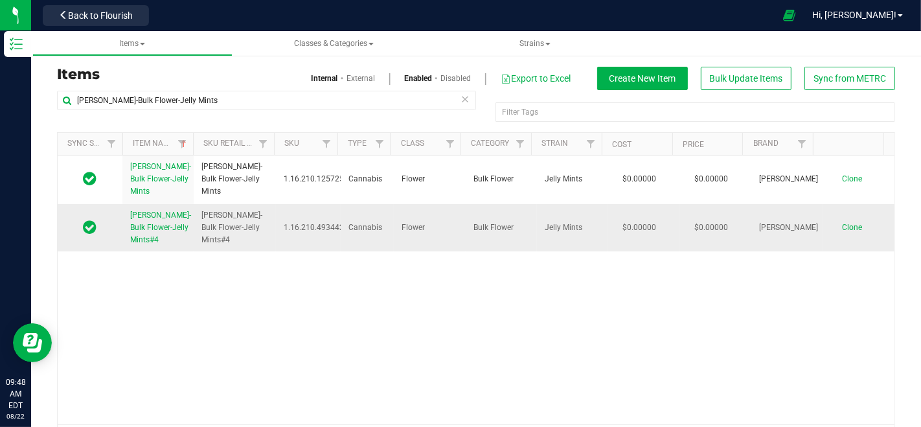
click at [840, 220] on td "Clone" at bounding box center [859, 228] width 71 height 48
click at [842, 226] on link "Clone" at bounding box center [858, 227] width 33 height 9
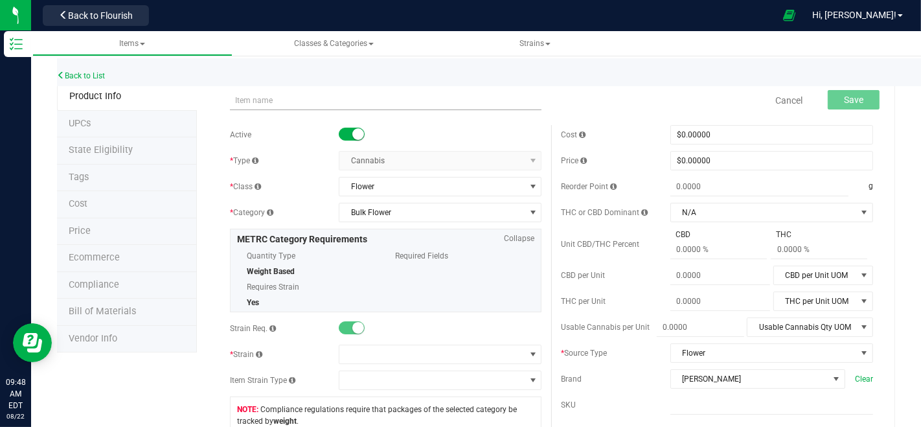
click at [315, 104] on input "text" at bounding box center [386, 100] width 312 height 19
type input "[PERSON_NAME]-Bulk Flower-Jelly Mints#2"
click at [440, 332] on div at bounding box center [440, 328] width 203 height 13
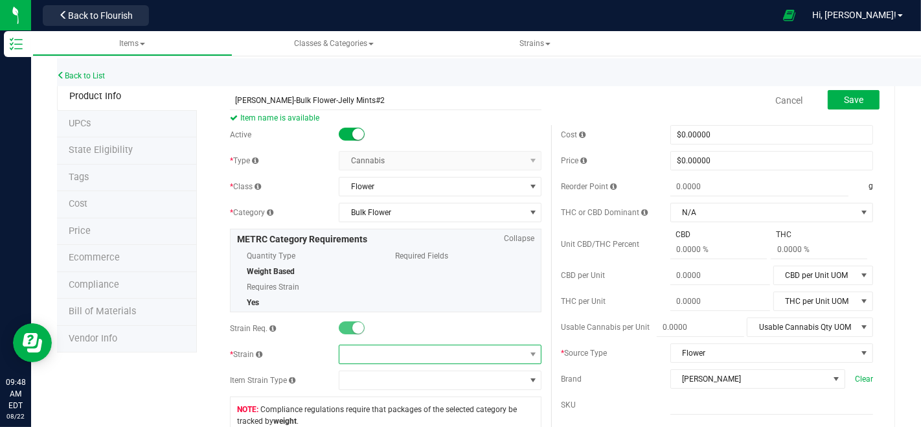
click at [452, 347] on span at bounding box center [432, 354] width 185 height 18
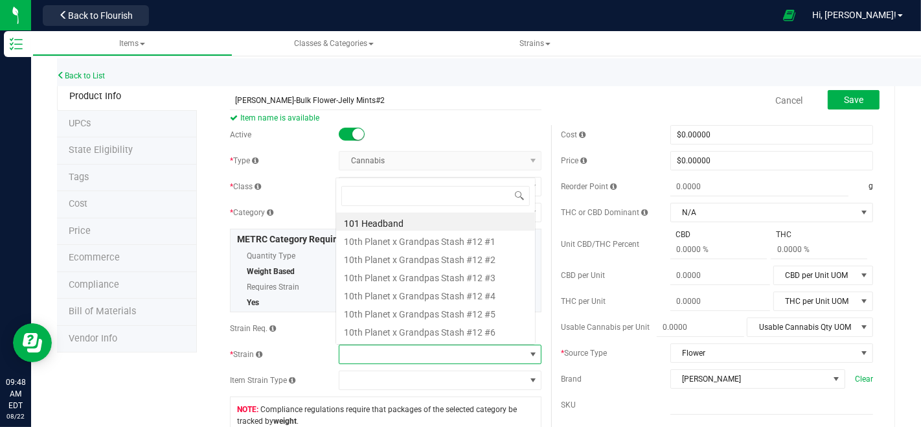
scroll to position [19, 197]
type input "k"
type input "jelly"
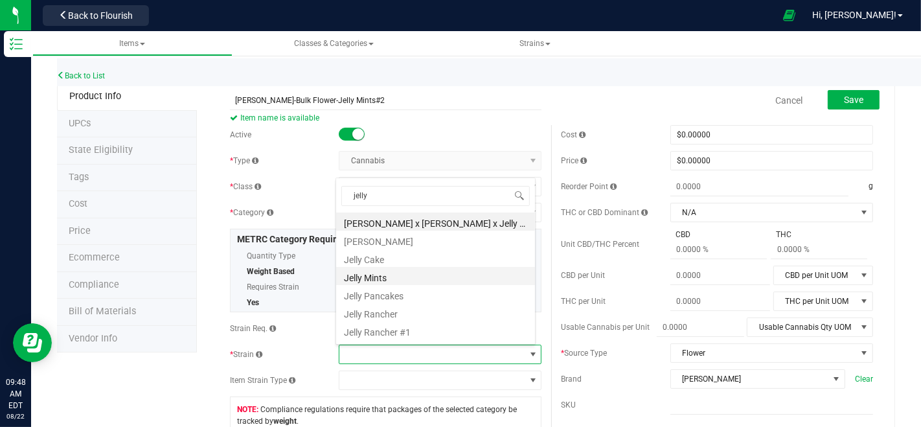
click at [408, 277] on li "Jelly Mints" at bounding box center [435, 276] width 199 height 18
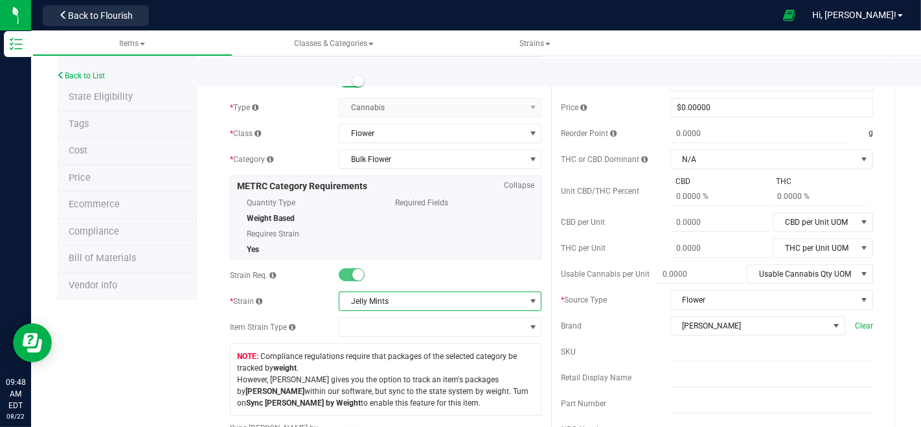
scroll to position [72, 0]
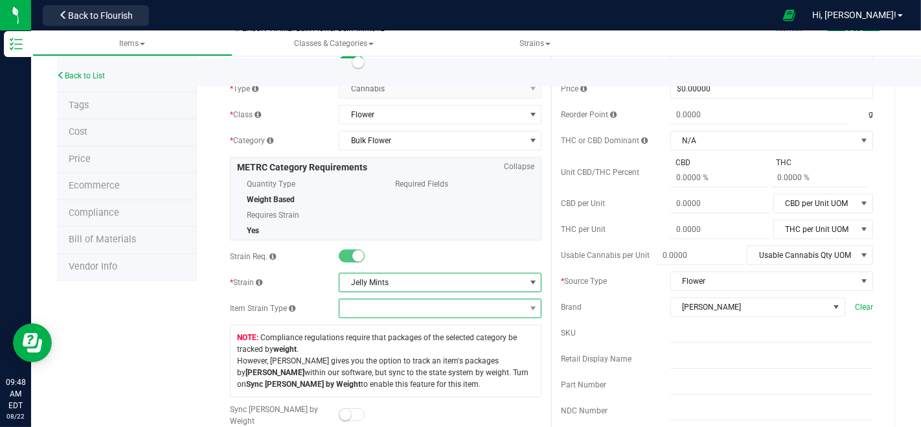
click at [417, 305] on span at bounding box center [432, 308] width 185 height 18
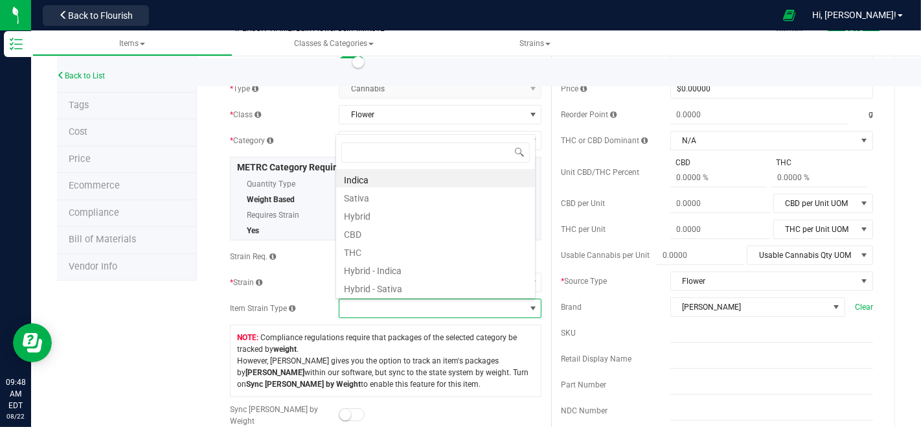
scroll to position [19, 197]
click at [417, 305] on span at bounding box center [432, 308] width 185 height 18
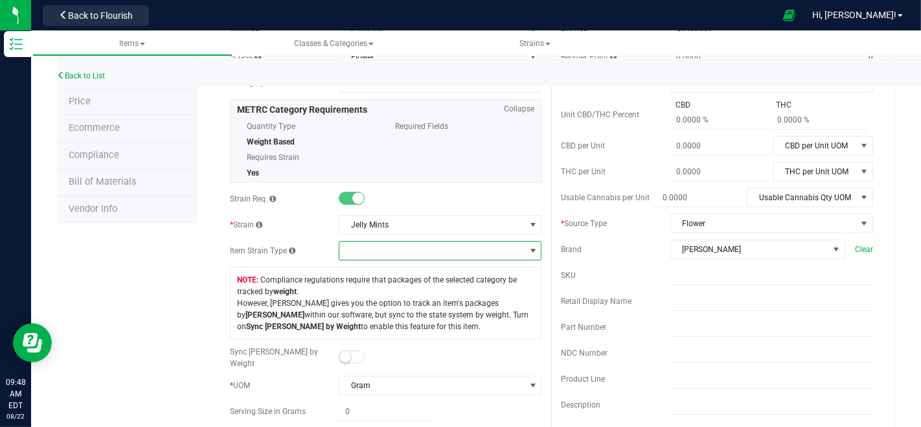
scroll to position [0, 0]
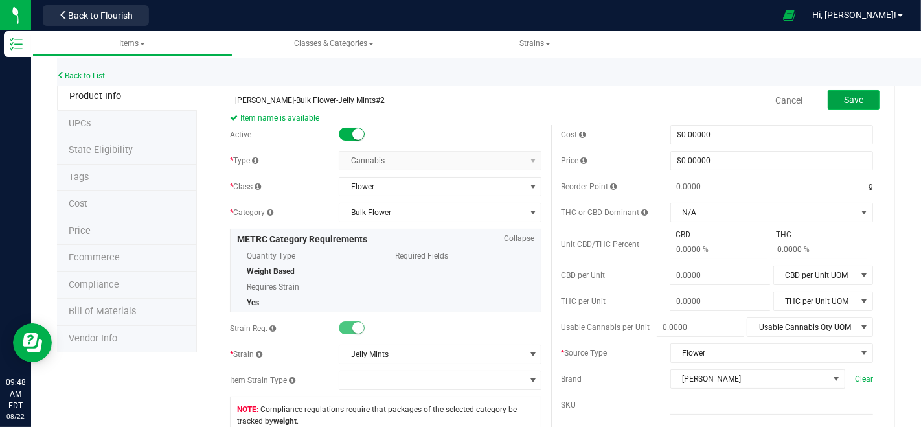
click at [860, 105] on button "Save" at bounding box center [854, 99] width 52 height 19
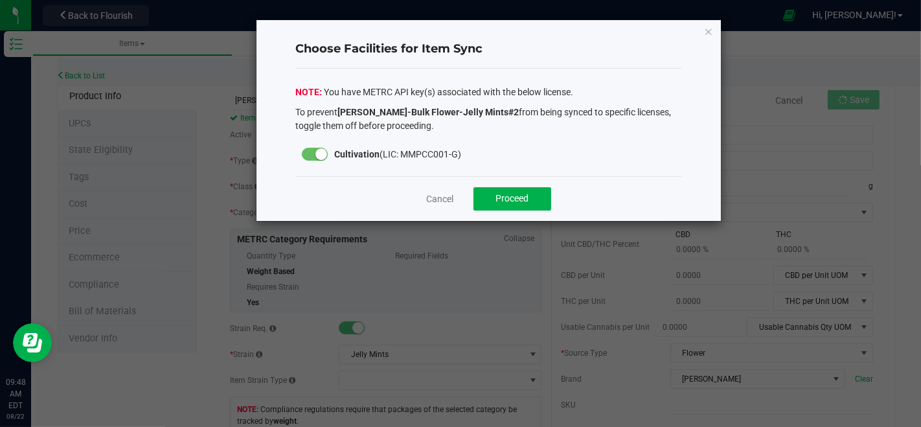
click at [537, 184] on div "Cancel Proceed" at bounding box center [488, 198] width 387 height 45
click at [544, 191] on button "Proceed" at bounding box center [513, 198] width 78 height 23
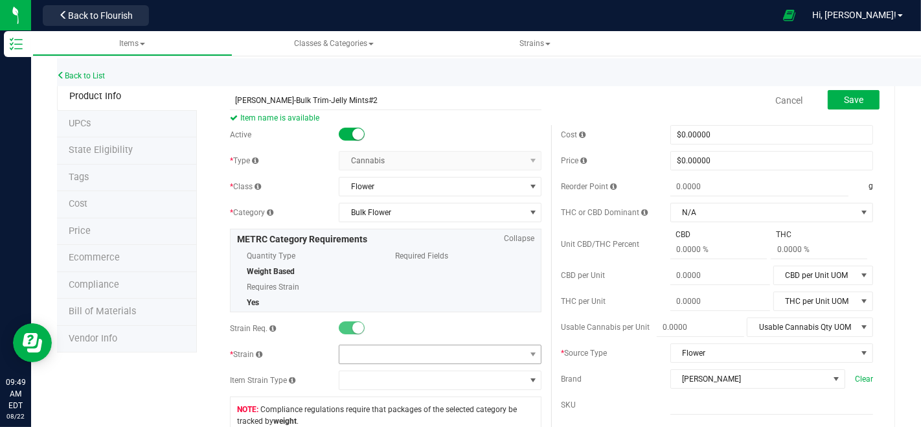
type input "[PERSON_NAME]-Bulk Trim-Jelly Mints#2"
click at [402, 345] on span at bounding box center [432, 354] width 185 height 18
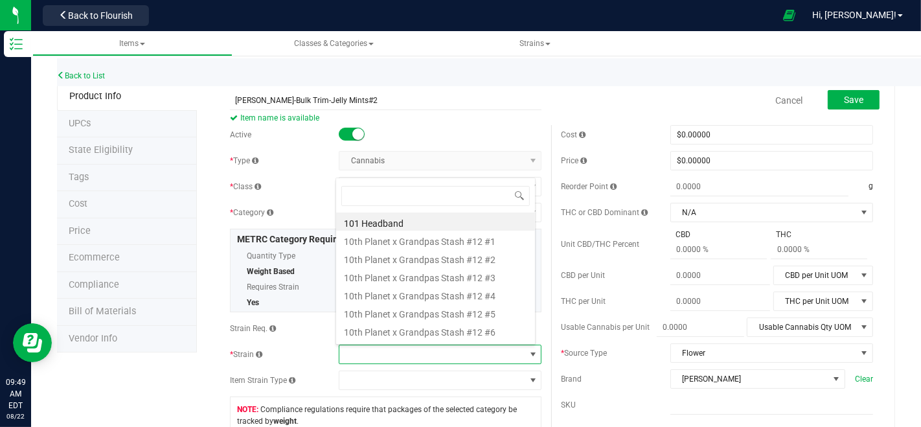
scroll to position [19, 197]
type input "jell"
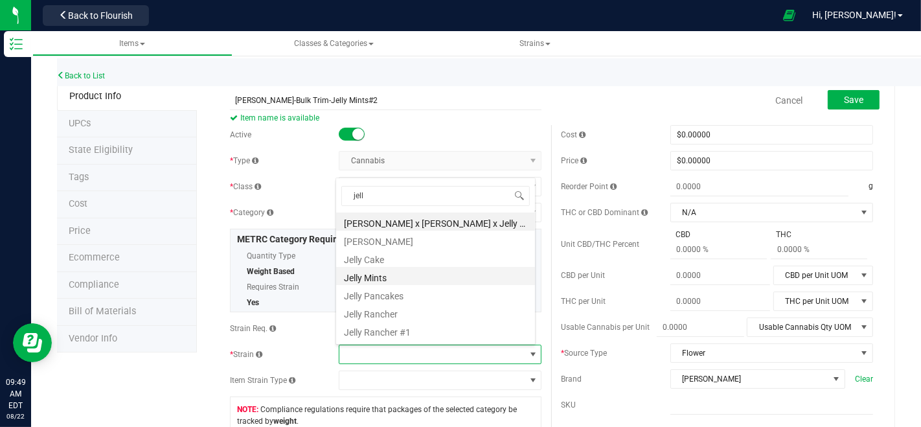
click at [394, 279] on li "Jelly Mints" at bounding box center [435, 276] width 199 height 18
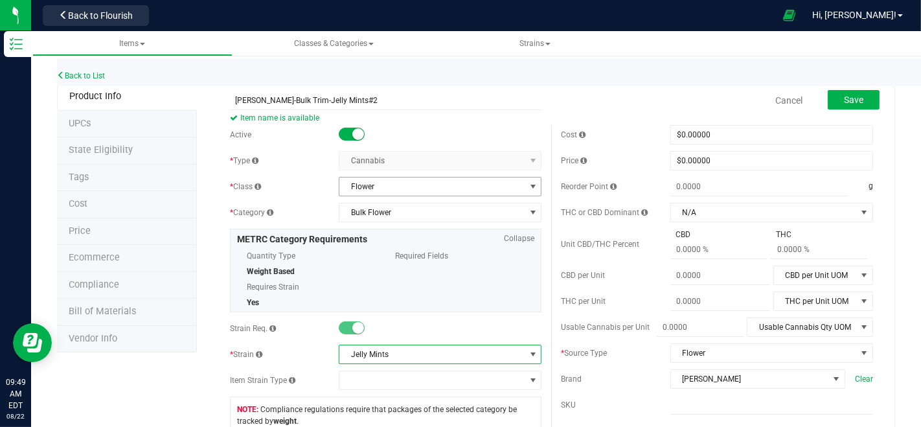
click at [390, 179] on span "Flower" at bounding box center [432, 187] width 185 height 18
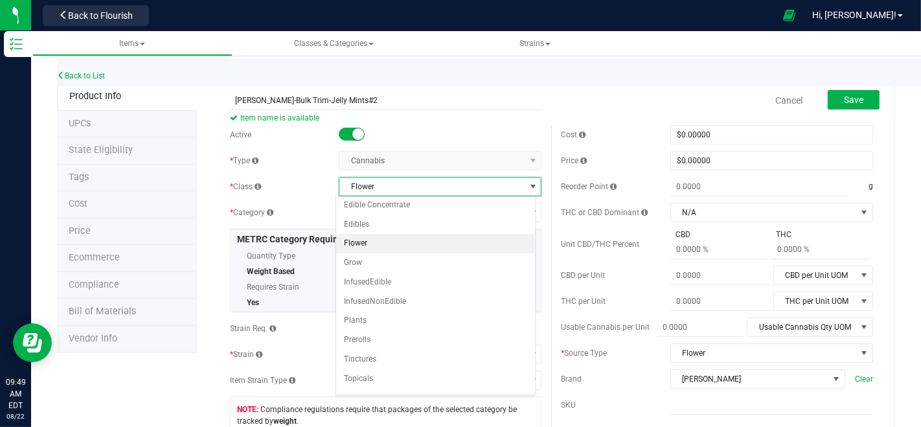
scroll to position [183, 0]
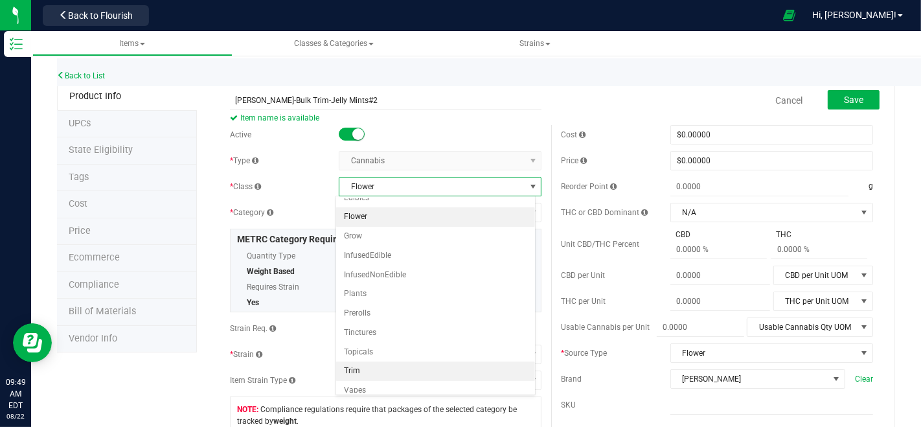
click at [383, 362] on li "Trim" at bounding box center [435, 371] width 199 height 19
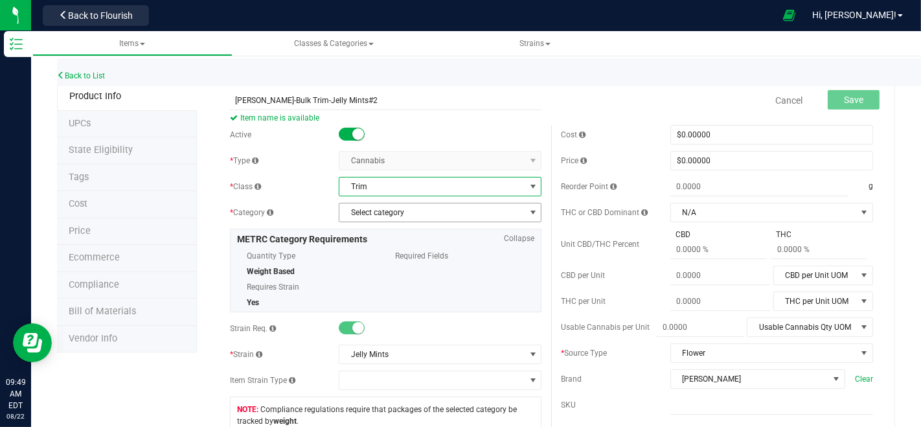
click at [400, 210] on span "Select category" at bounding box center [432, 212] width 185 height 18
click at [402, 233] on li "Bulk Trim" at bounding box center [435, 233] width 199 height 19
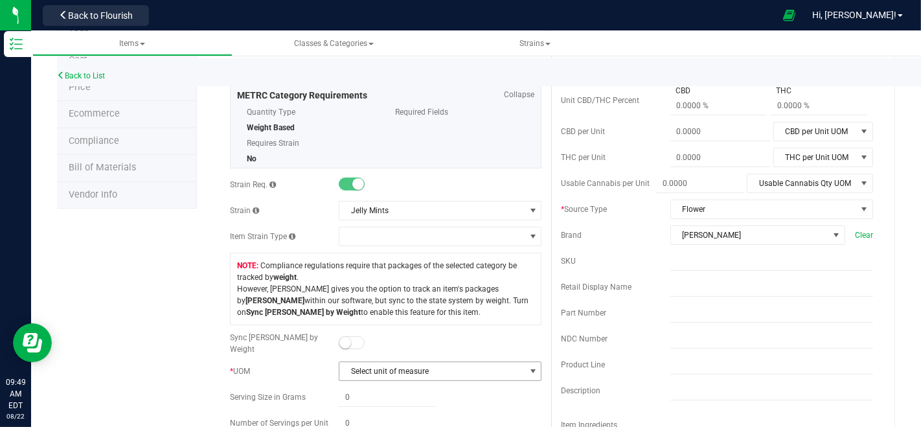
click at [465, 373] on span "Select unit of measure" at bounding box center [432, 371] width 185 height 18
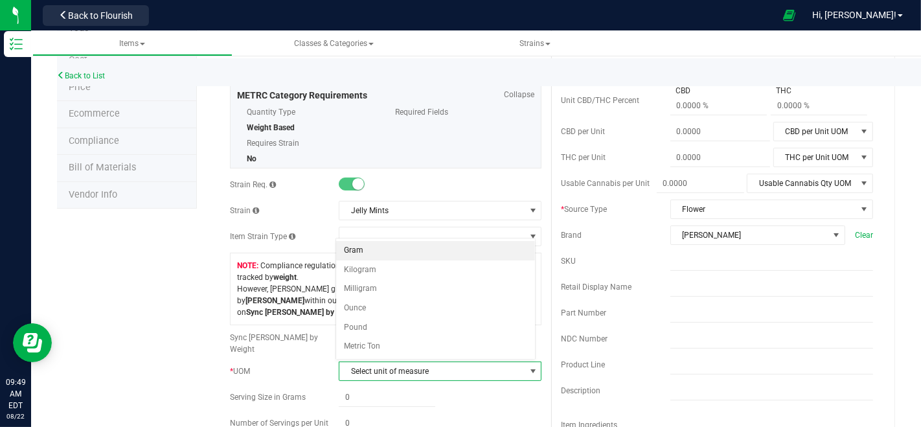
click at [356, 247] on li "Gram" at bounding box center [435, 250] width 199 height 19
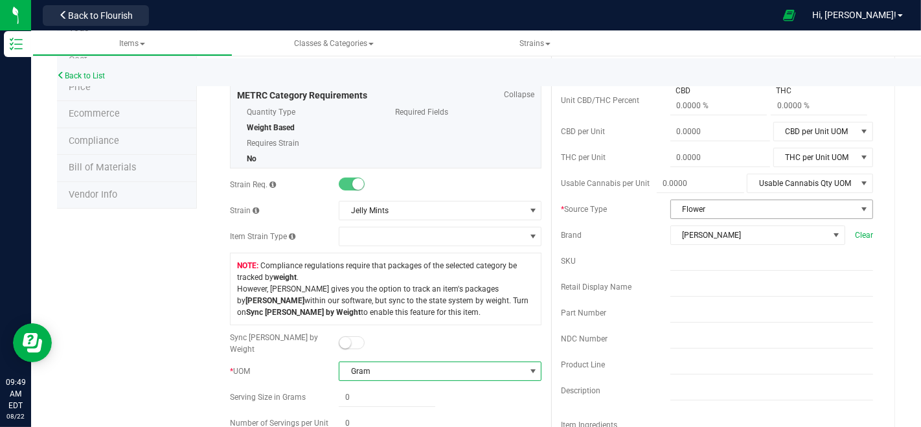
click at [715, 207] on span "Flower" at bounding box center [763, 209] width 185 height 18
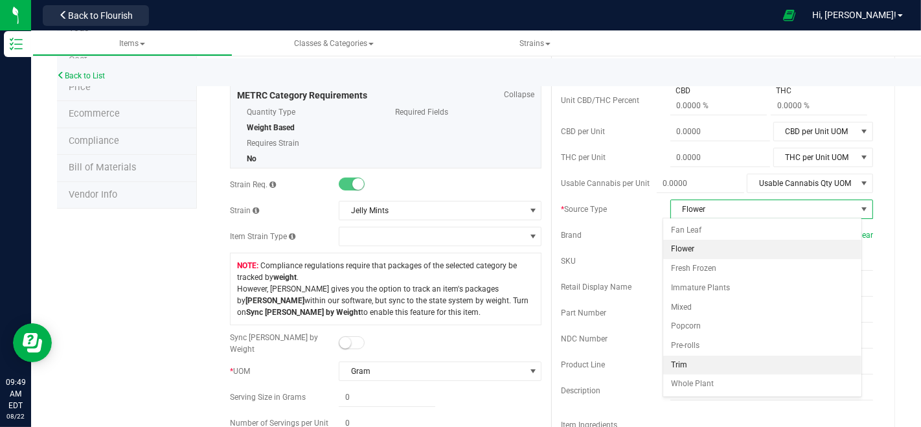
click at [711, 362] on li "Trim" at bounding box center [762, 365] width 199 height 19
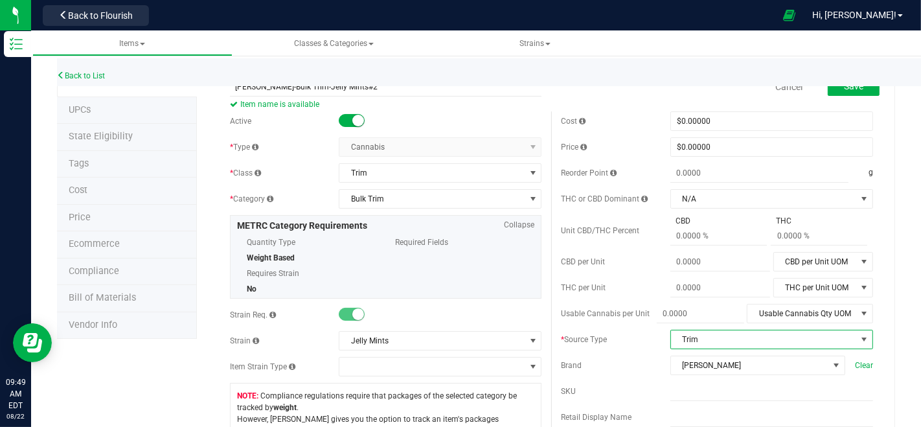
scroll to position [0, 0]
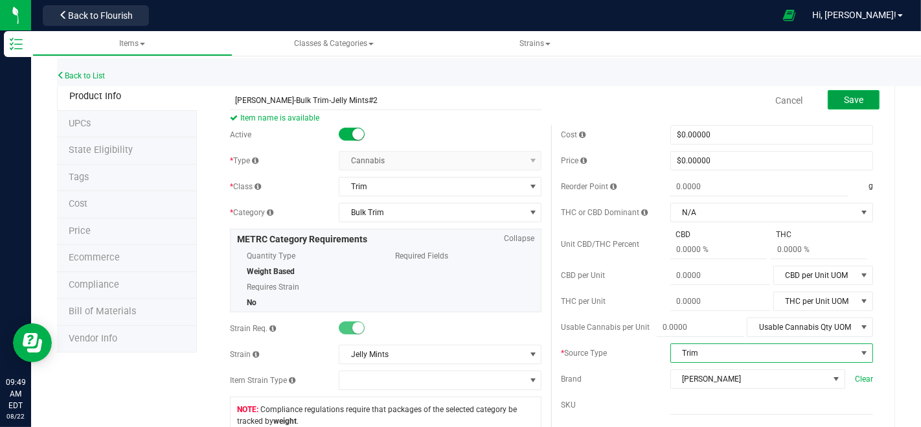
click at [831, 104] on button "Save" at bounding box center [854, 99] width 52 height 19
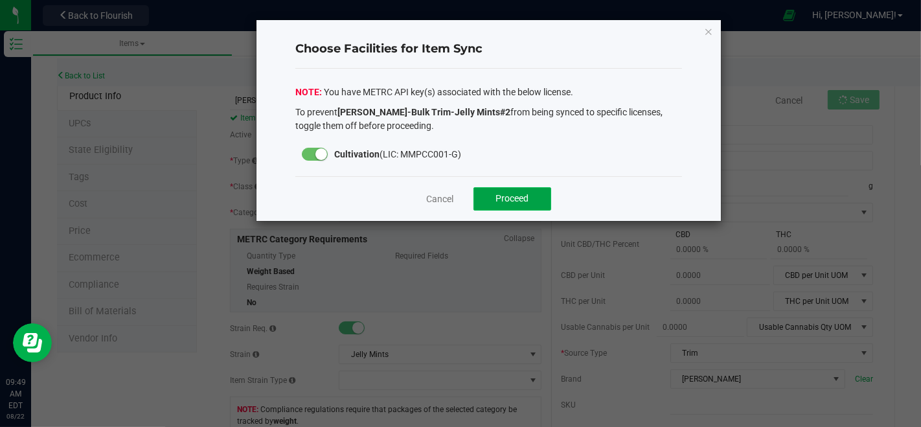
click at [520, 198] on span "Proceed" at bounding box center [512, 198] width 33 height 10
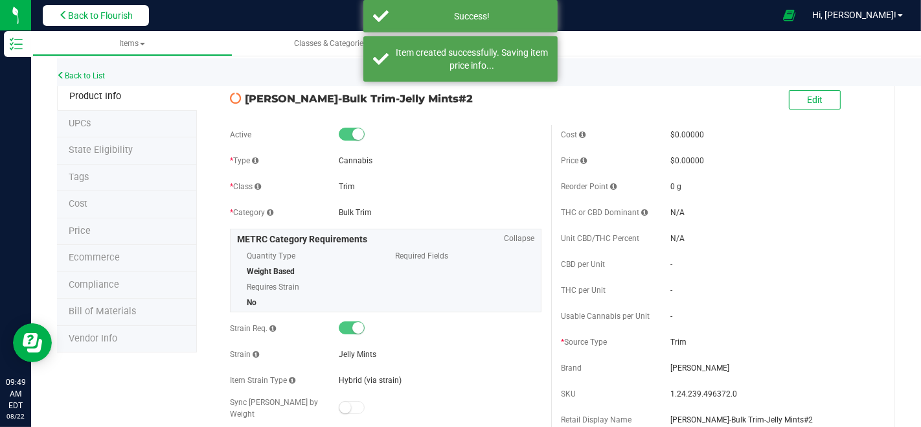
click at [78, 10] on span "Back to Flourish" at bounding box center [100, 15] width 65 height 10
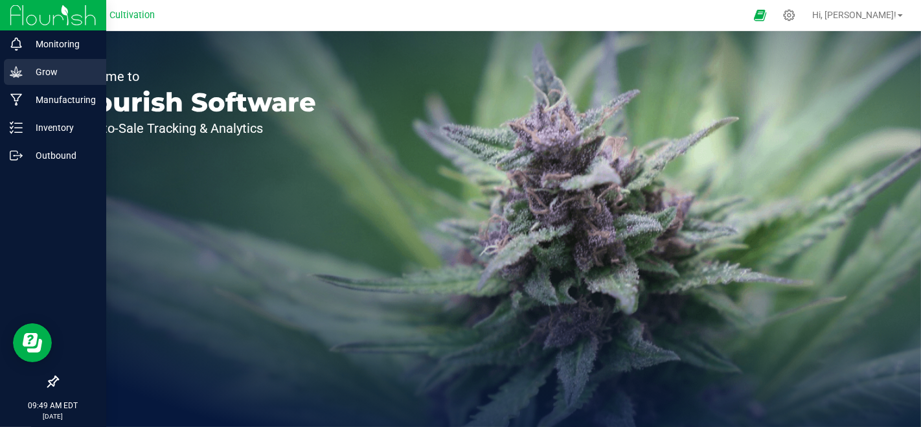
click at [23, 76] on p "Grow" at bounding box center [62, 72] width 78 height 16
click at [25, 74] on p "Grow" at bounding box center [62, 72] width 78 height 16
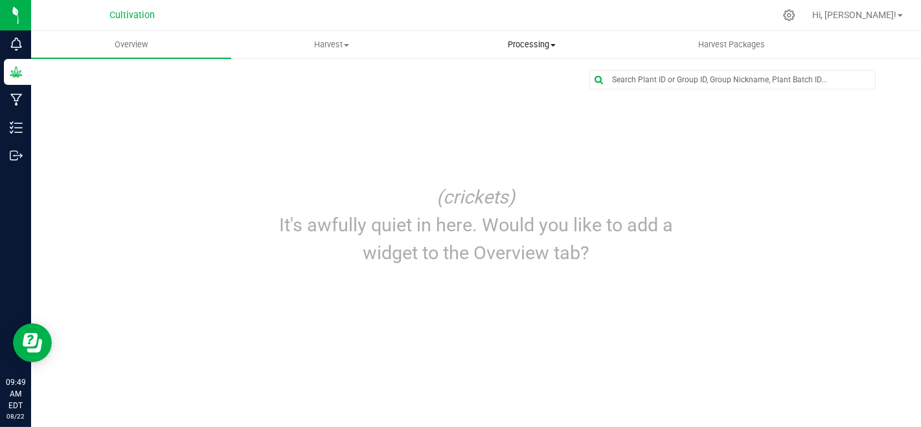
click at [539, 32] on uib-tab-heading "Processing Create package Processing harvests Processing plants Completed harve…" at bounding box center [531, 45] width 199 height 26
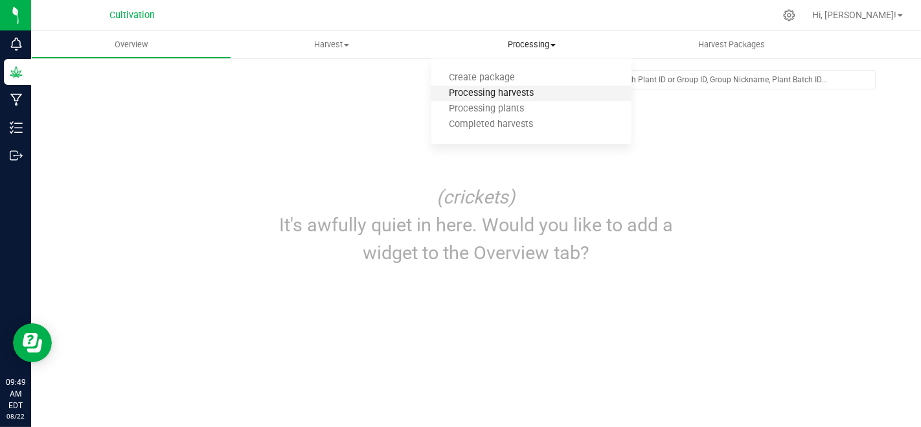
click at [544, 88] on span "Processing harvests" at bounding box center [492, 93] width 120 height 11
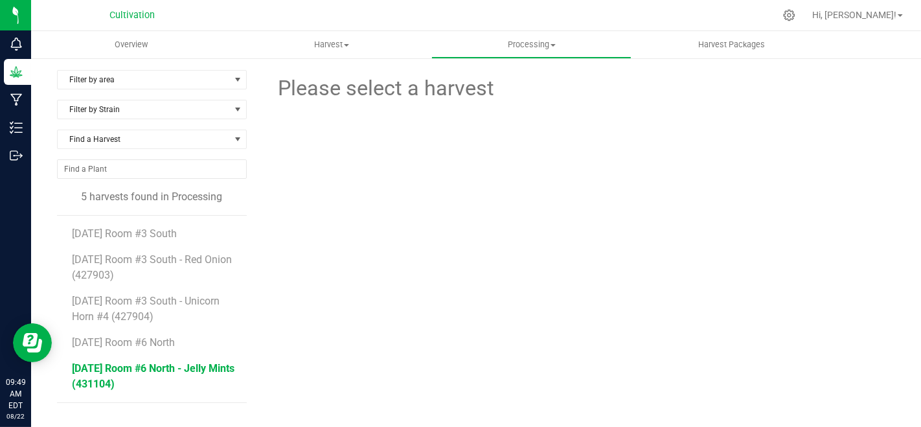
click at [173, 367] on span "[DATE] Room #6 North - Jelly Mints (431104)" at bounding box center [153, 376] width 163 height 28
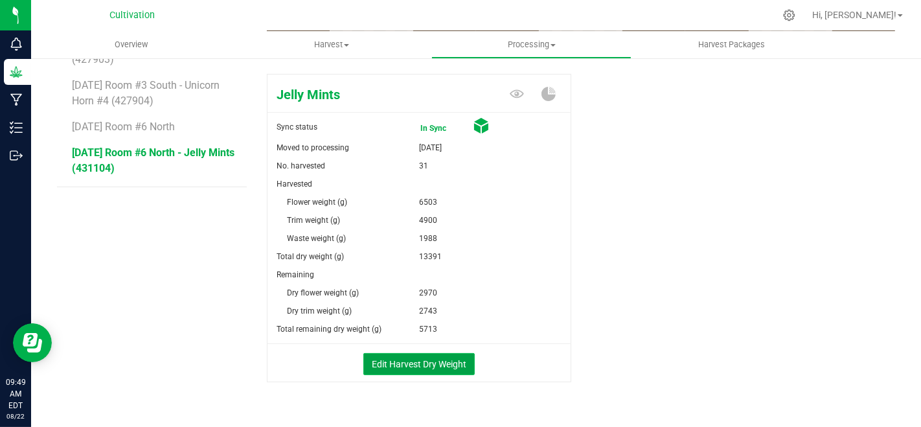
click at [430, 371] on button "Edit Harvest Dry Weight" at bounding box center [418, 364] width 111 height 22
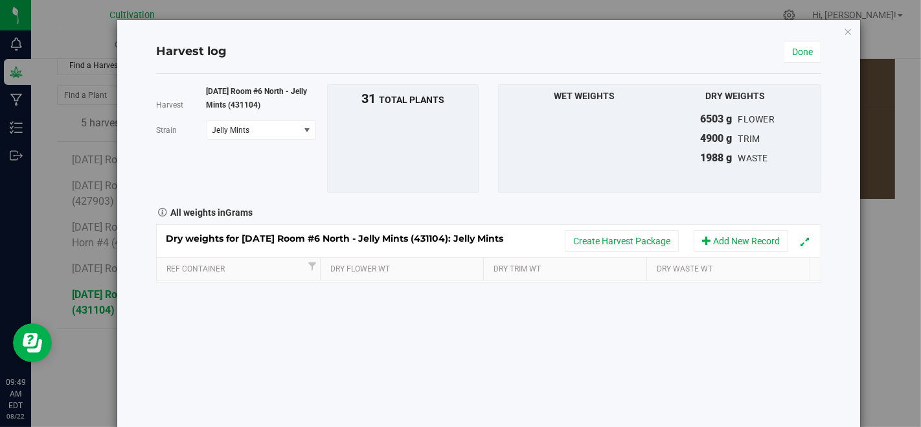
scroll to position [216, 0]
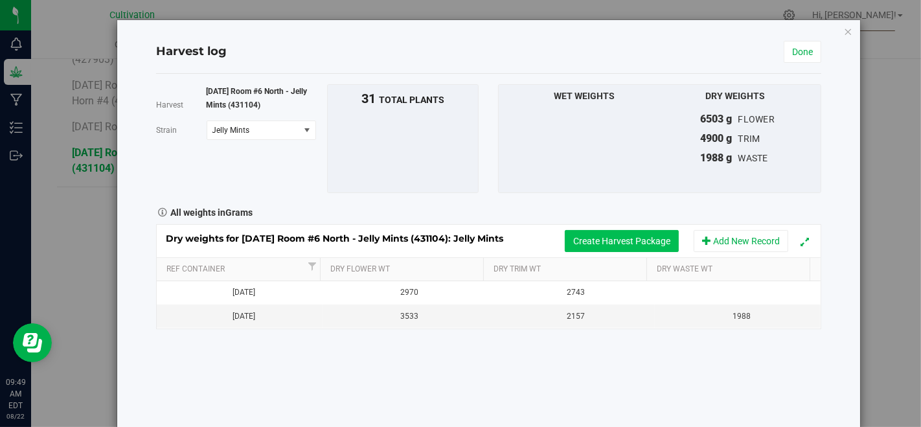
click at [653, 230] on button "Create Harvest Package" at bounding box center [622, 241] width 114 height 22
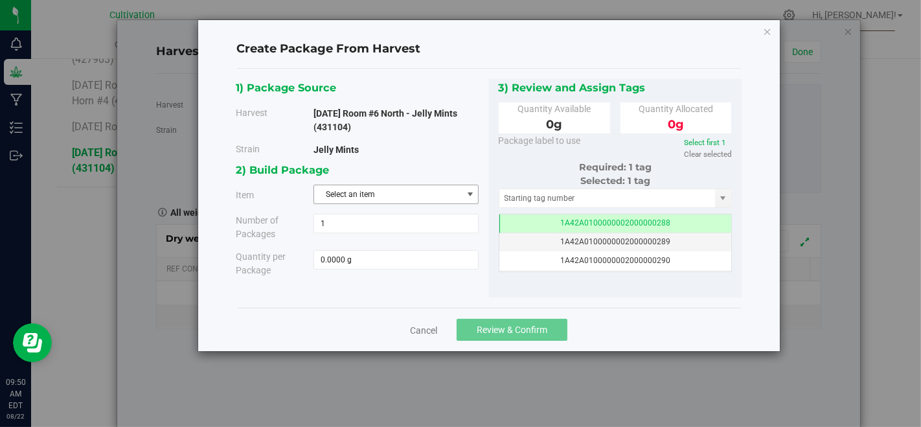
click at [437, 192] on span "Select an item" at bounding box center [388, 194] width 148 height 18
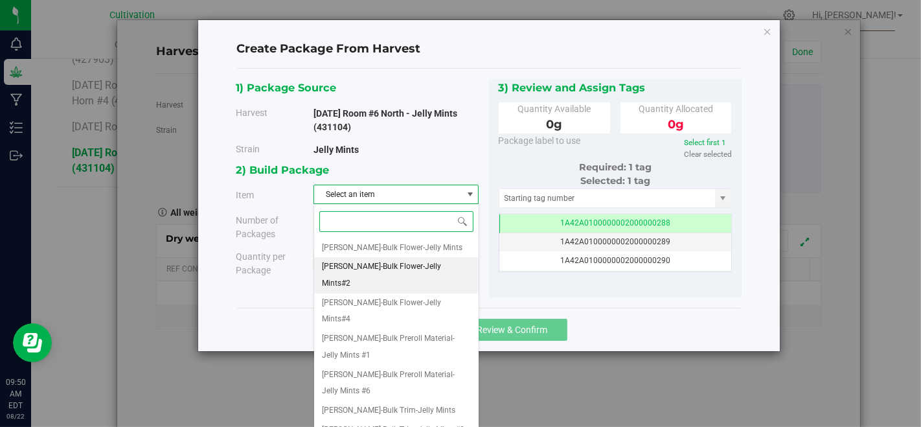
click at [443, 262] on li "[PERSON_NAME]-Bulk Flower-Jelly Mints#2" at bounding box center [396, 275] width 164 height 36
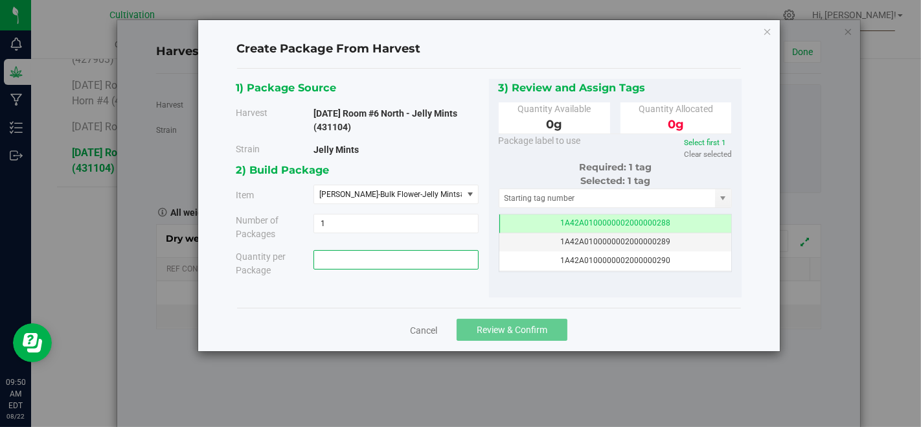
click at [444, 255] on span at bounding box center [396, 259] width 165 height 19
type input "2970"
type input "2970.0000 g"
click at [524, 202] on input "text" at bounding box center [608, 198] width 216 height 18
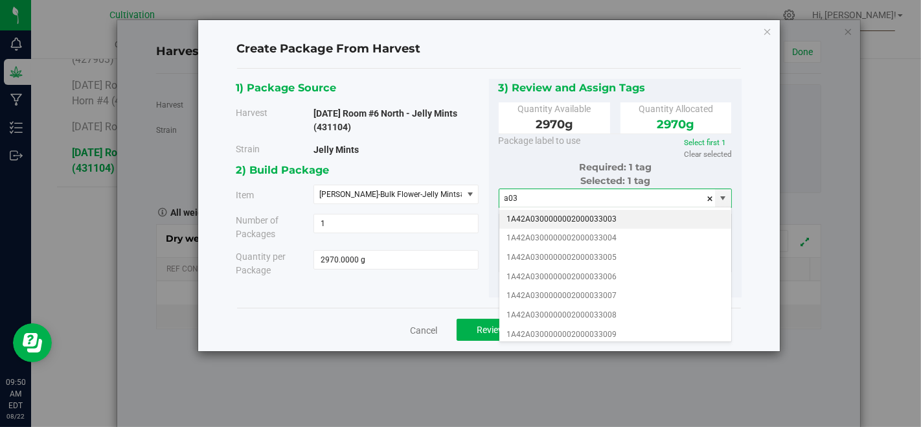
click at [557, 210] on li "1A42A0300000002000033003" at bounding box center [616, 219] width 233 height 19
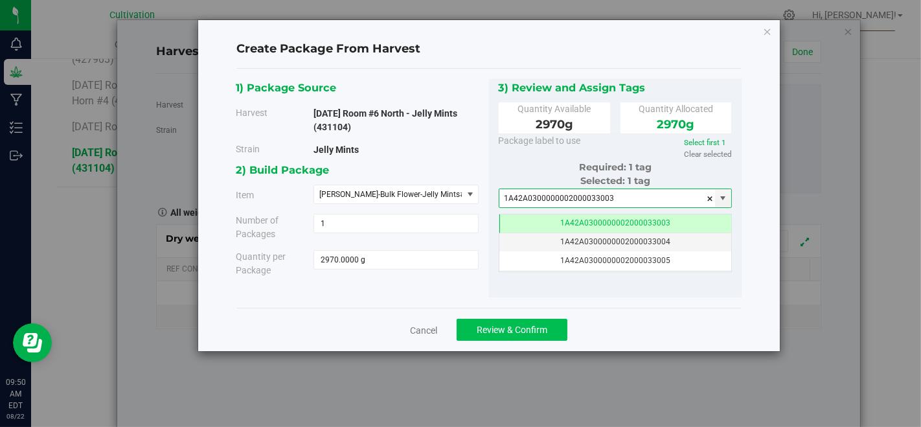
type input "1A42A0300000002000033003"
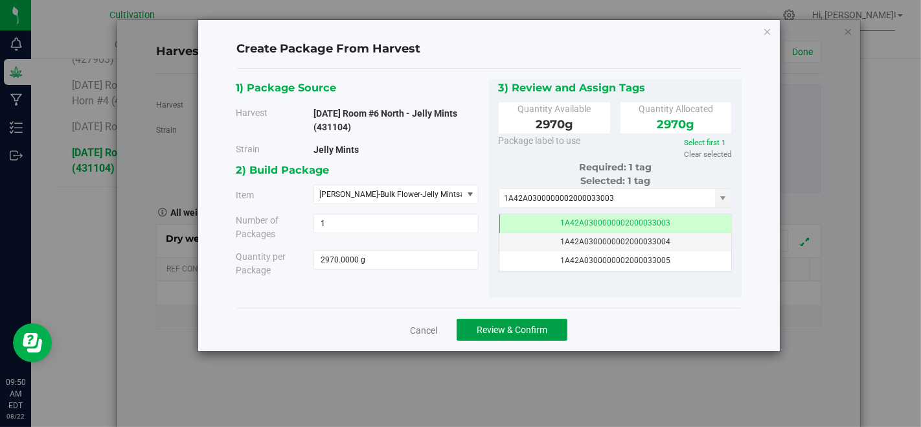
click at [509, 338] on button "Review & Confirm" at bounding box center [512, 330] width 111 height 22
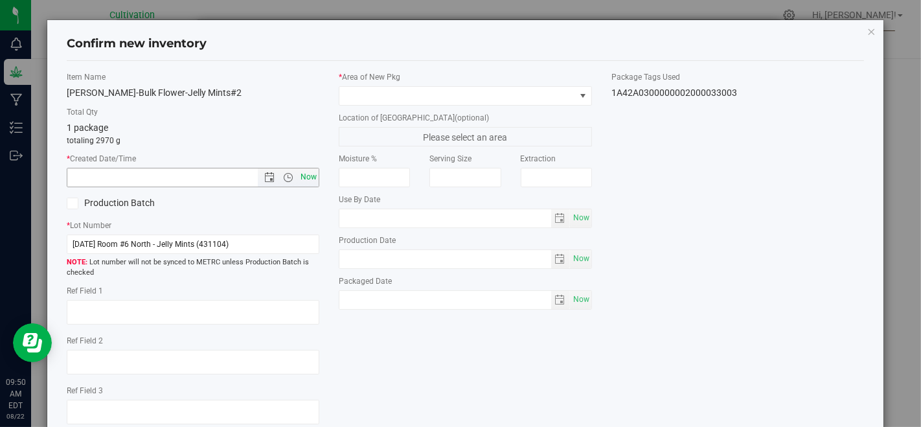
click at [312, 179] on span "Now" at bounding box center [309, 177] width 22 height 19
type input "[DATE] 9:50 AM"
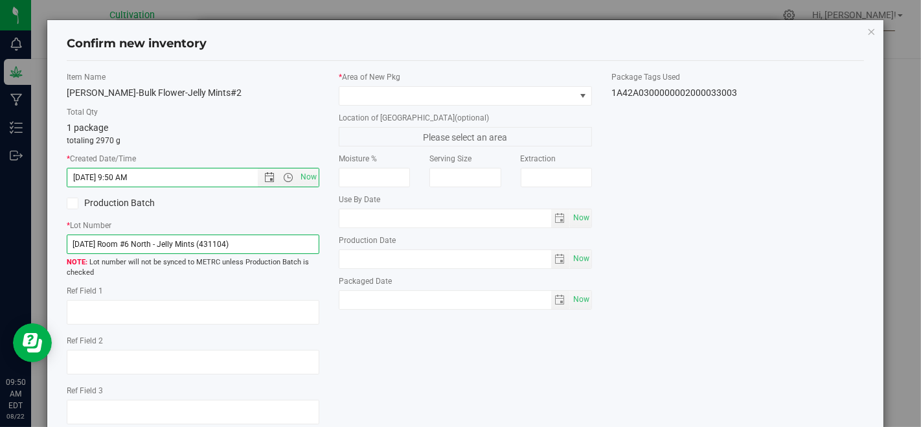
click at [300, 249] on input "[DATE] Room #6 North - Jelly Mints (431104)" at bounding box center [193, 244] width 253 height 19
type input "[DATE] Room #6 North CU Jelly Mint#2 FLW"
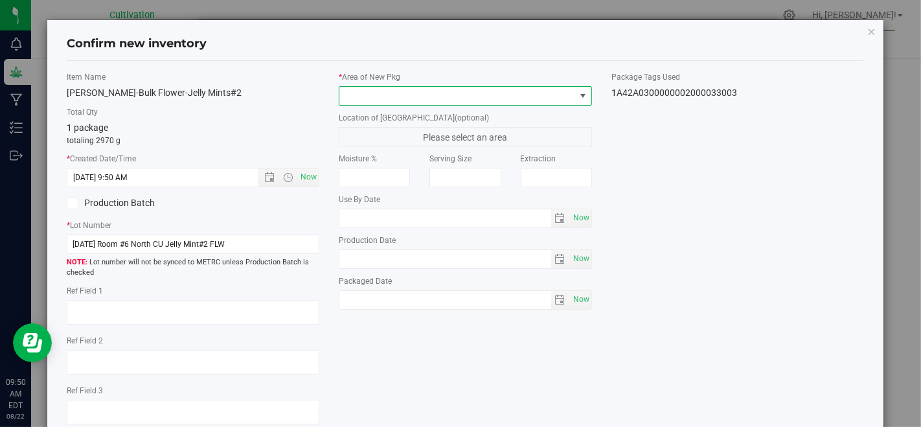
click at [384, 100] on span at bounding box center [457, 96] width 235 height 18
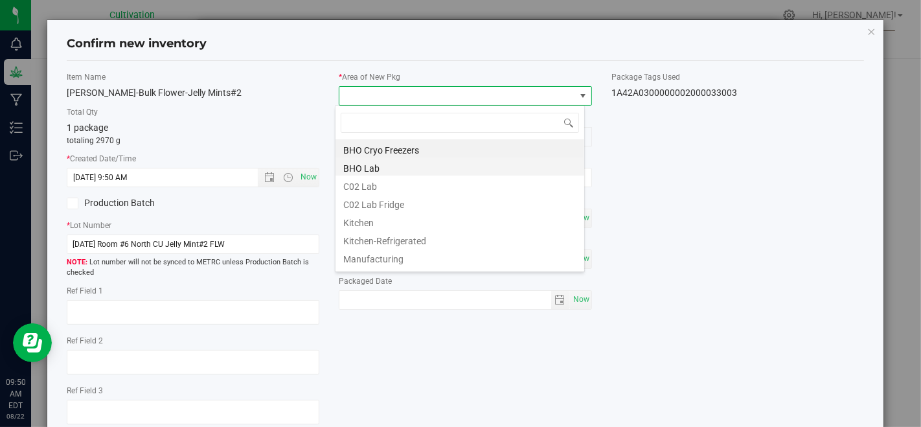
scroll to position [72, 0]
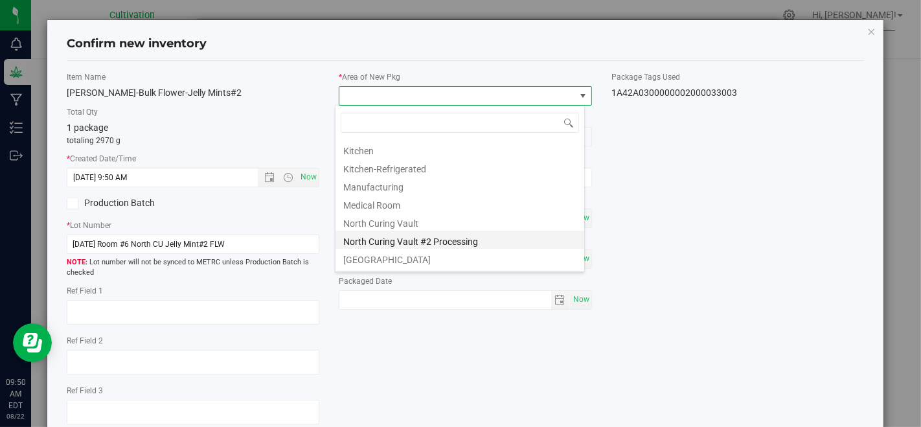
click at [433, 235] on li "North Curing Vault #2 Processing" at bounding box center [460, 240] width 249 height 18
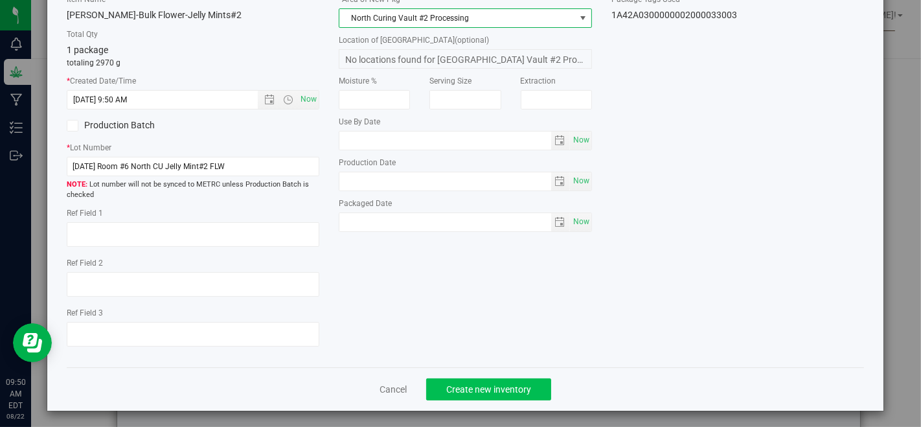
scroll to position [79, 0]
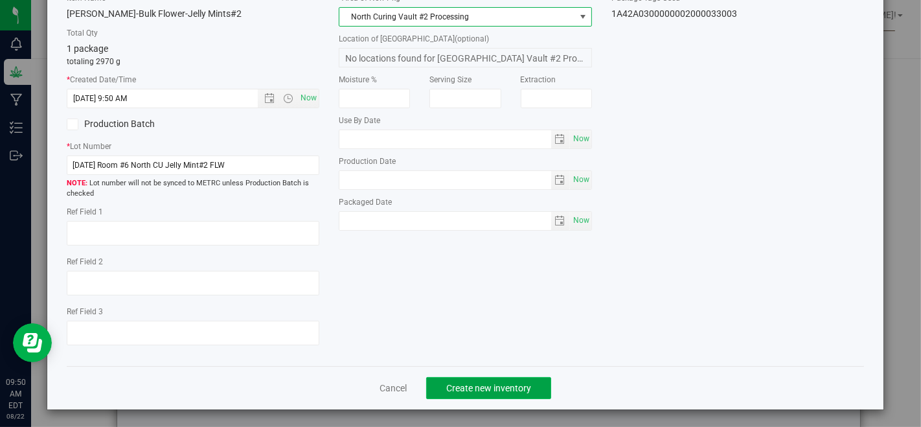
click at [467, 389] on span "Create new inventory" at bounding box center [488, 388] width 85 height 10
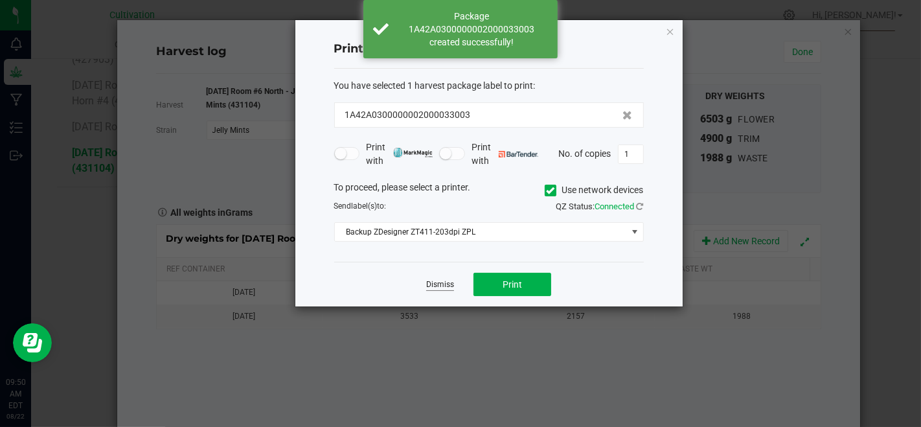
click at [443, 284] on link "Dismiss" at bounding box center [440, 284] width 28 height 11
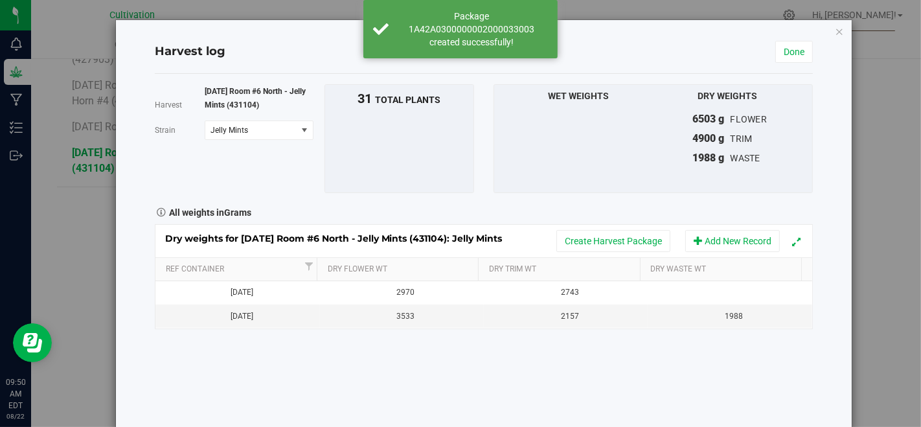
click at [618, 227] on div "Dry weights for [DATE] Room #6 North - Jelly Mints (431104): Jelly Mints Create…" at bounding box center [484, 241] width 657 height 32
click at [622, 231] on button "Create Harvest Package" at bounding box center [614, 241] width 114 height 22
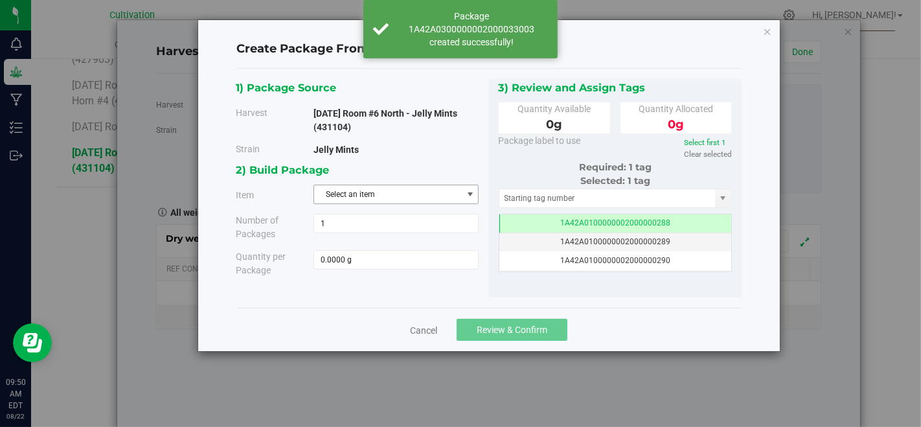
click at [422, 190] on span "Select an item" at bounding box center [388, 194] width 148 height 18
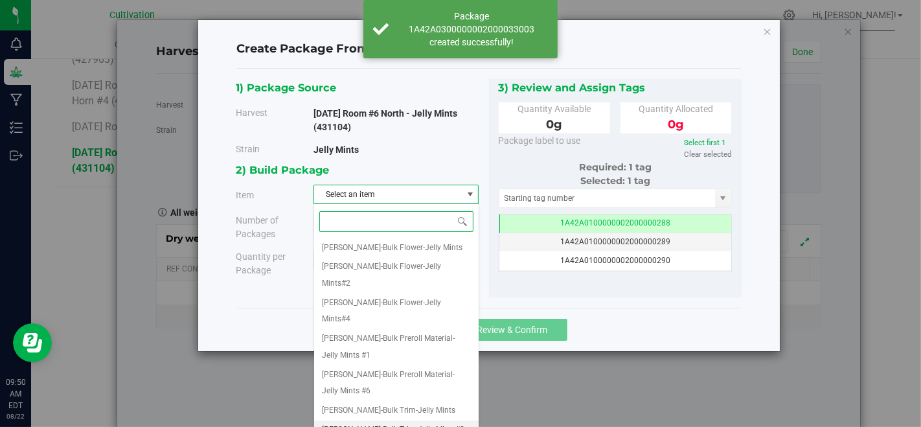
click at [416, 422] on span "[PERSON_NAME]-Bulk Trim-Jelly Mints#2" at bounding box center [393, 430] width 143 height 17
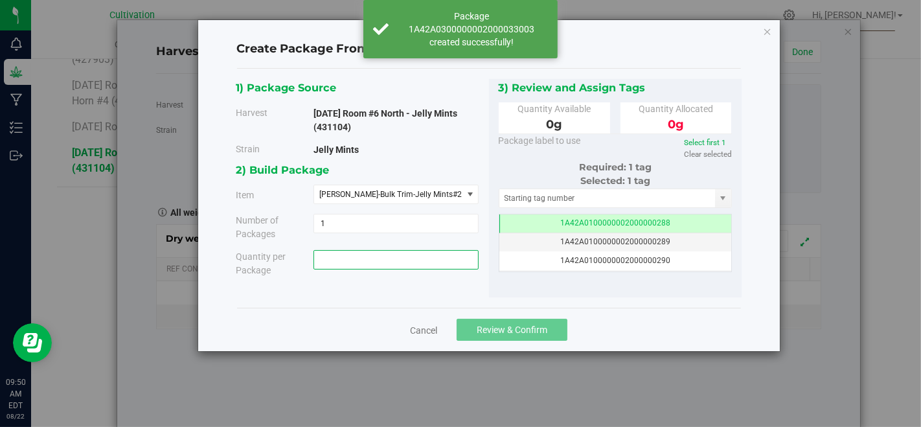
click at [411, 254] on span at bounding box center [396, 259] width 165 height 19
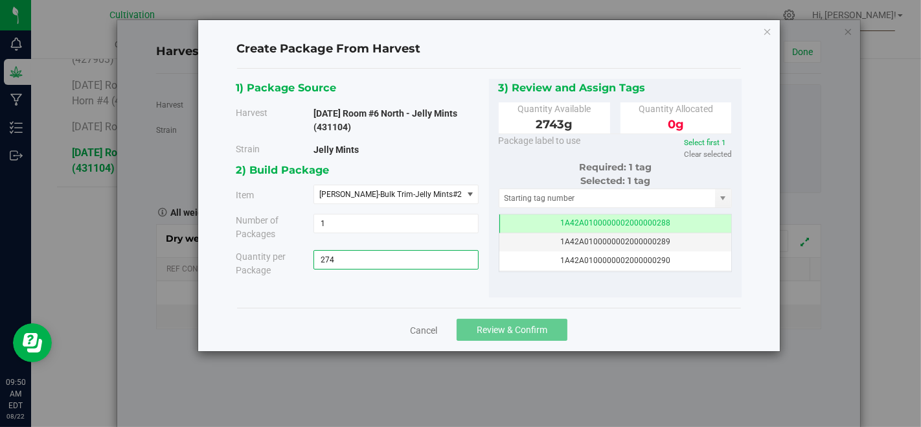
type input "2743"
type input "2743.0000 g"
click at [509, 200] on input "text" at bounding box center [608, 198] width 216 height 18
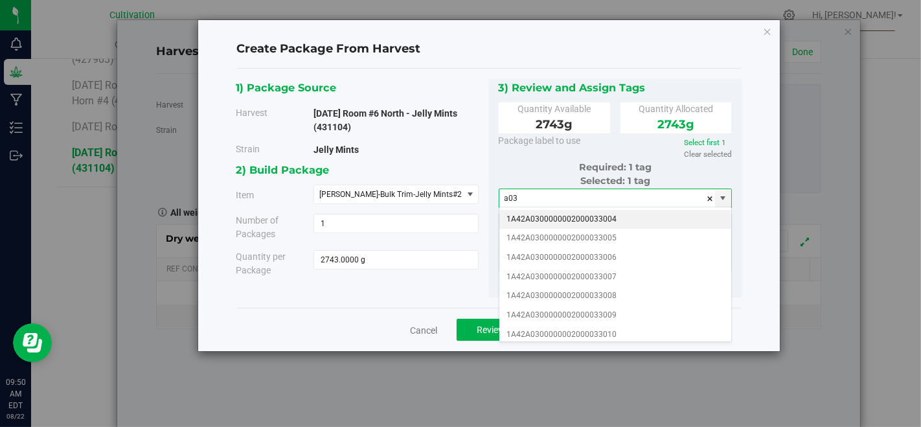
click at [590, 213] on li "1A42A0300000002000033004" at bounding box center [616, 219] width 233 height 19
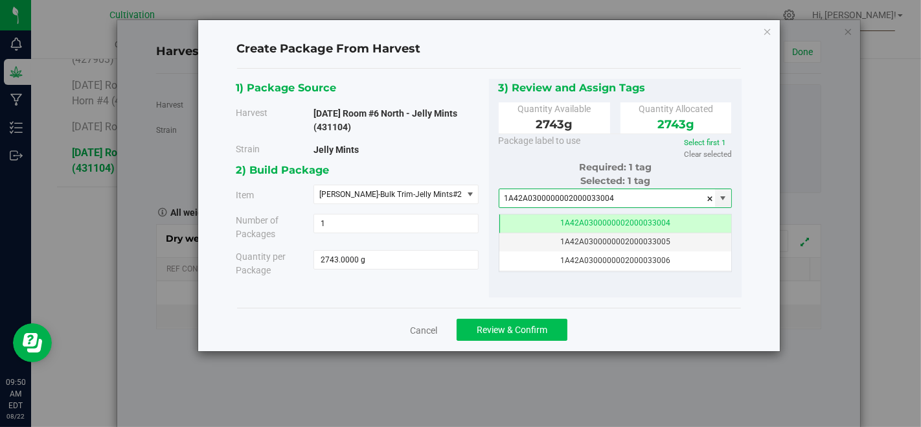
type input "1A42A0300000002000033004"
click at [492, 332] on span "Review & Confirm" at bounding box center [512, 330] width 71 height 10
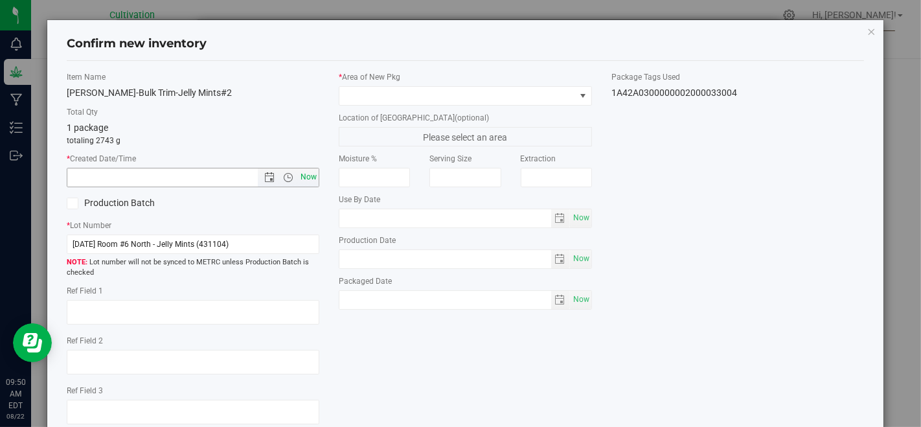
click at [307, 172] on span "Now" at bounding box center [309, 177] width 22 height 19
type input "[DATE] 9:50 AM"
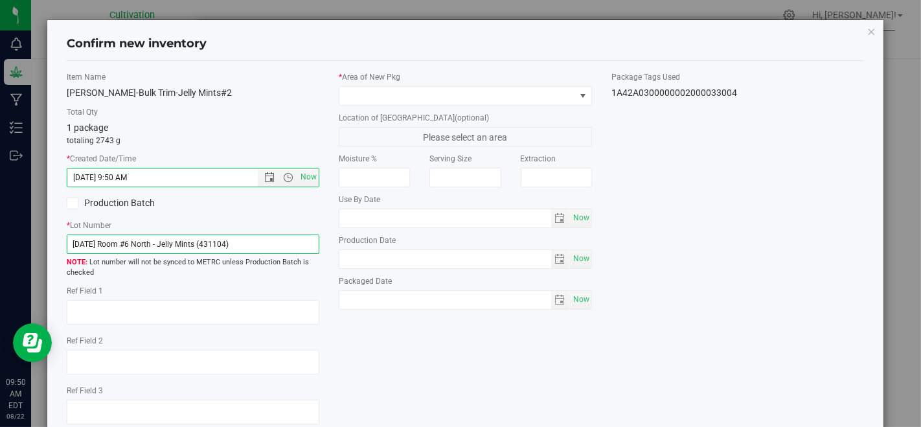
click at [290, 247] on input "[DATE] Room #6 North - Jelly Mints (431104)" at bounding box center [193, 244] width 253 height 19
type input "[DATE] Room #6 North CU Jelly Mint#2 TRIM"
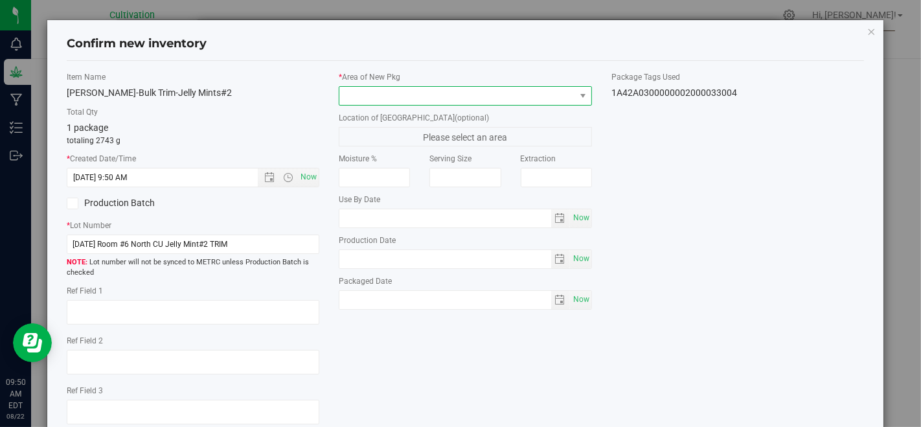
click at [431, 100] on span at bounding box center [457, 96] width 235 height 18
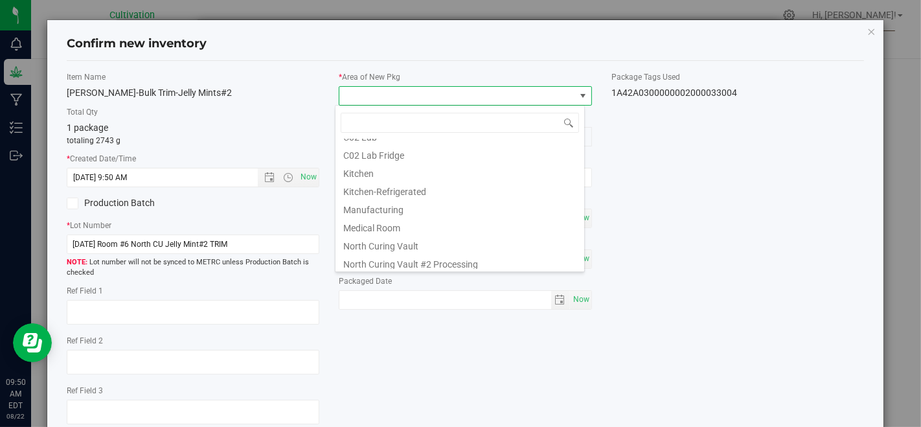
scroll to position [72, 0]
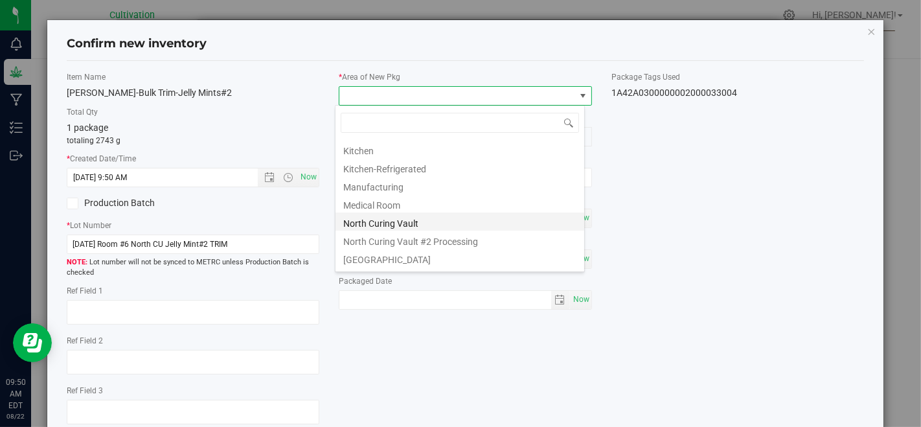
click at [423, 218] on li "North Curing Vault" at bounding box center [460, 222] width 249 height 18
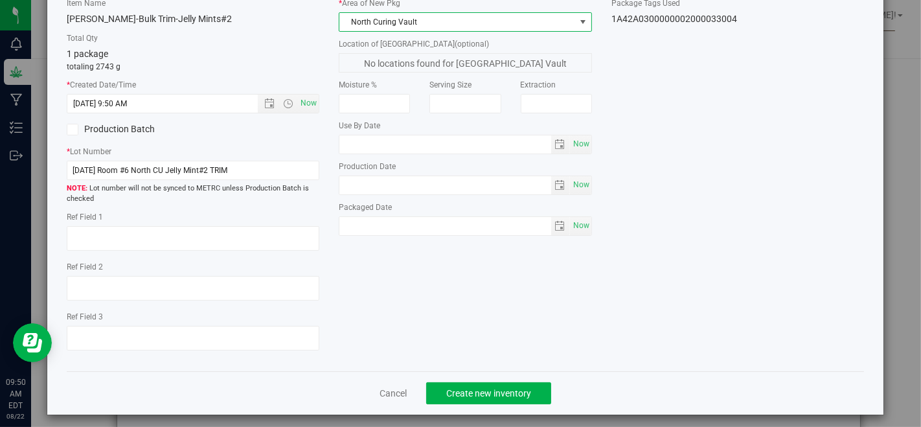
scroll to position [79, 0]
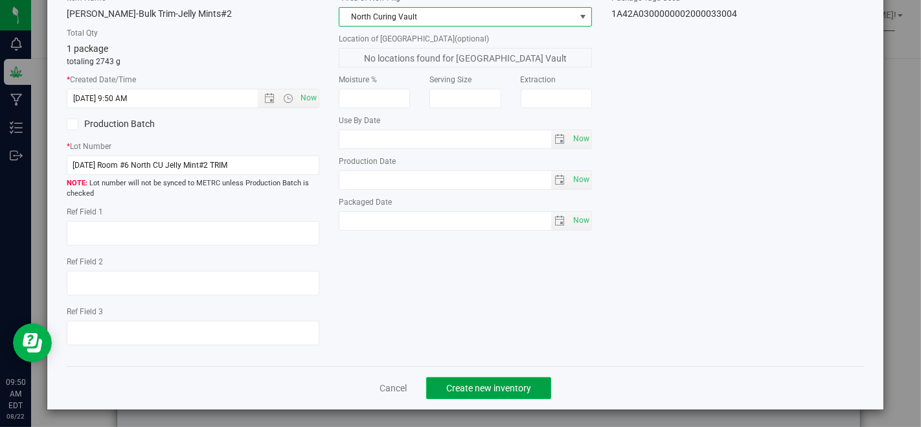
click at [500, 377] on button "Create new inventory" at bounding box center [488, 388] width 125 height 22
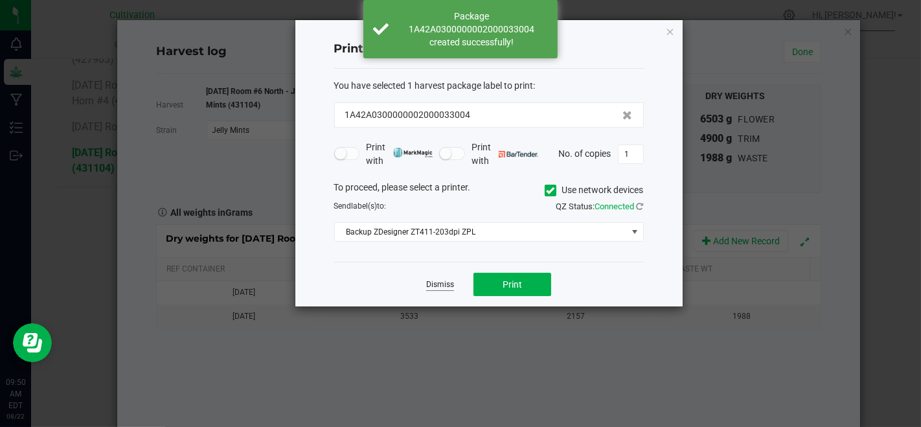
click at [429, 288] on link "Dismiss" at bounding box center [440, 284] width 28 height 11
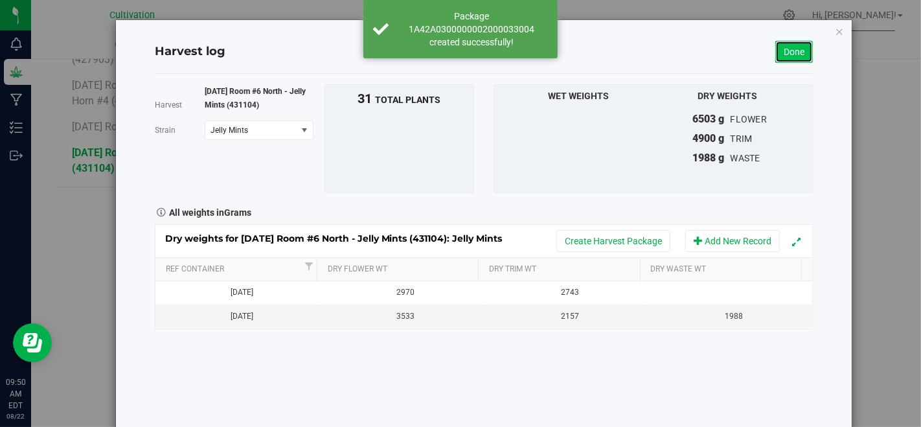
click at [779, 56] on link "Done" at bounding box center [795, 52] width 38 height 22
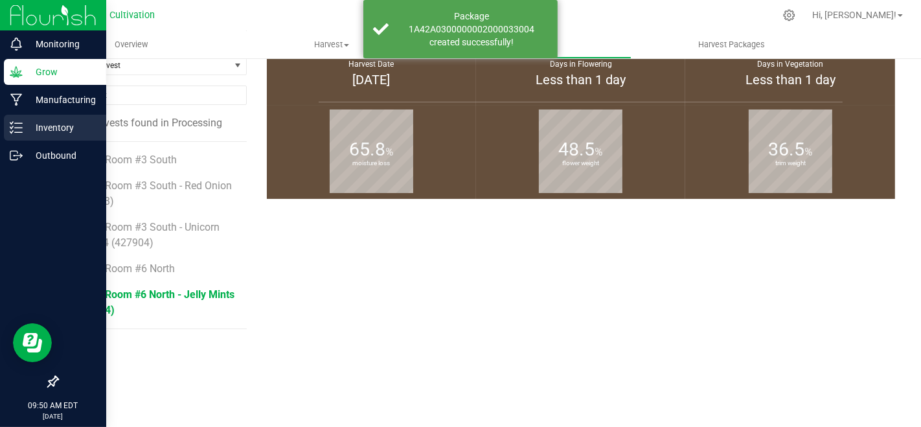
scroll to position [216, 0]
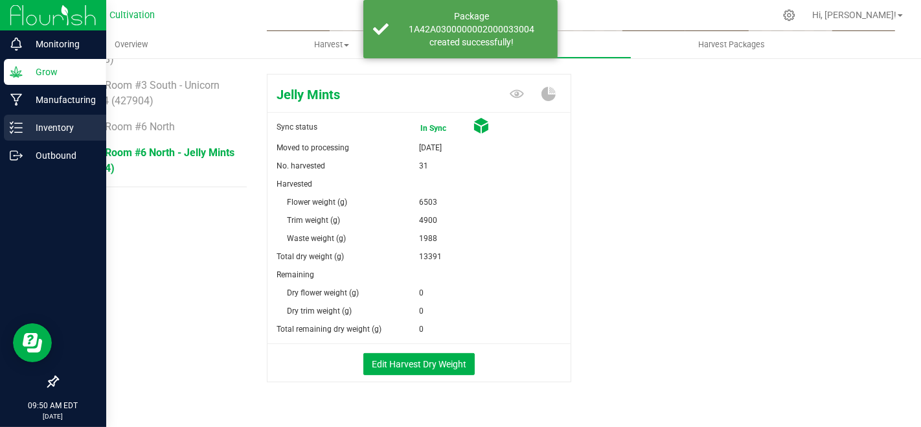
click at [0, 131] on link "Inventory" at bounding box center [53, 129] width 106 height 28
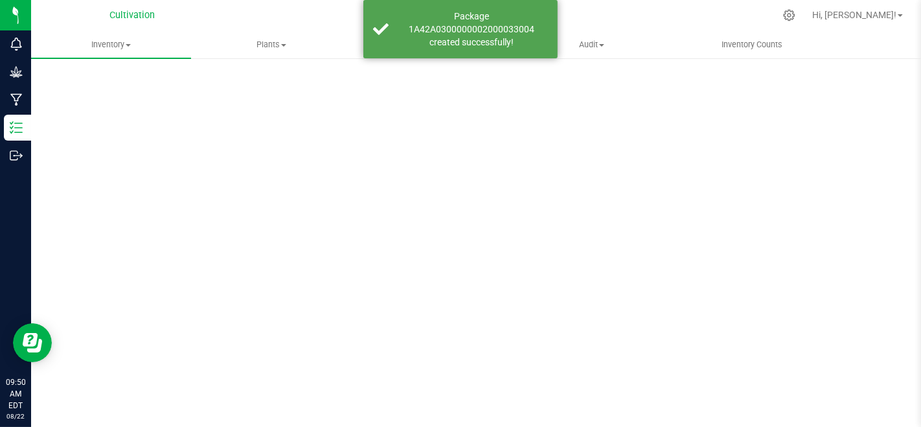
scroll to position [25, 0]
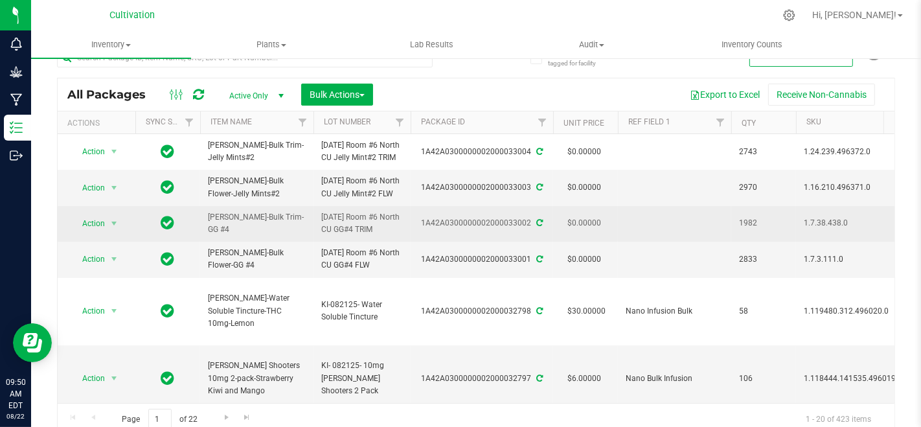
scroll to position [31, 0]
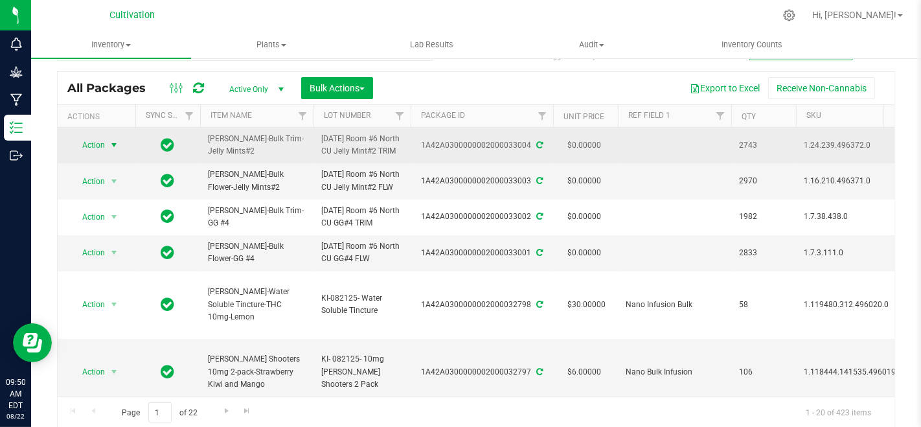
click at [115, 150] on span "select" at bounding box center [114, 145] width 10 height 10
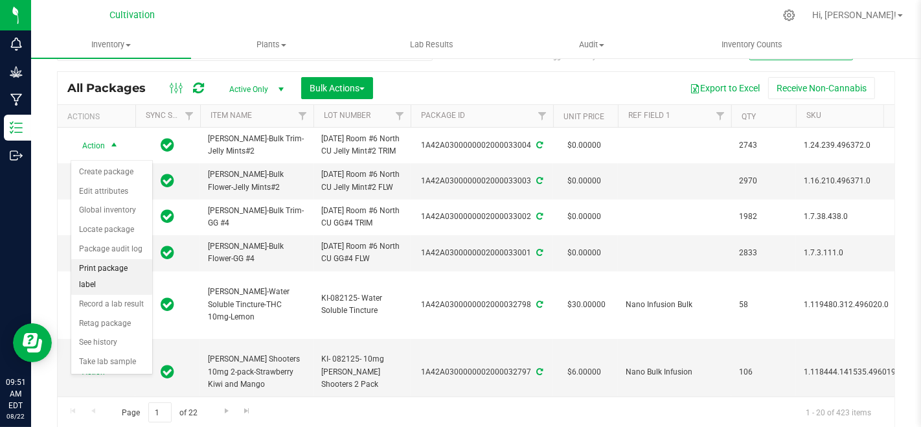
click at [109, 260] on li "Print package label" at bounding box center [111, 277] width 81 height 36
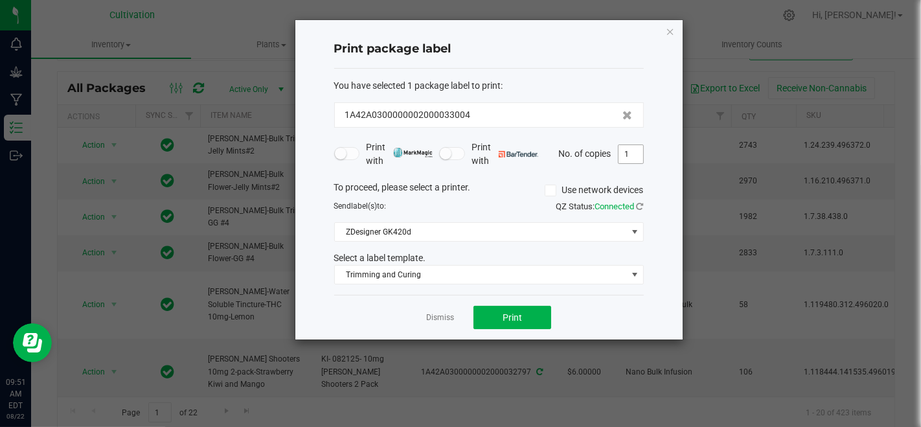
click at [640, 154] on input "1" at bounding box center [631, 154] width 25 height 18
type input "3"
click at [527, 323] on button "Print" at bounding box center [513, 317] width 78 height 23
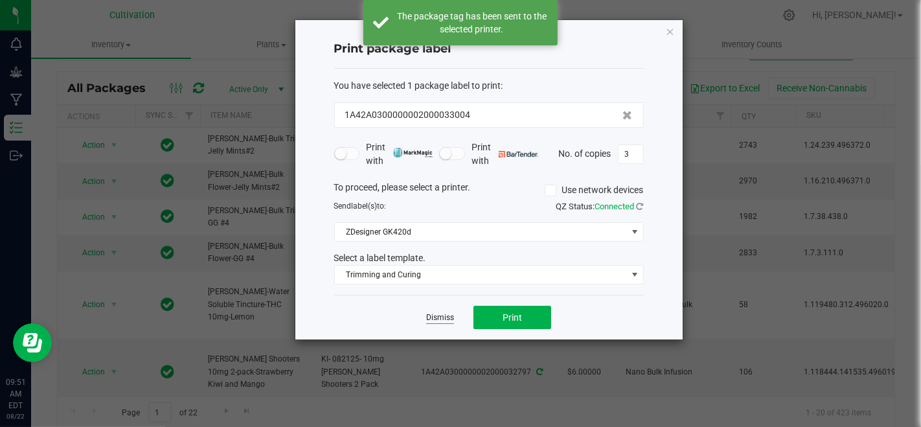
click at [428, 315] on link "Dismiss" at bounding box center [440, 317] width 28 height 11
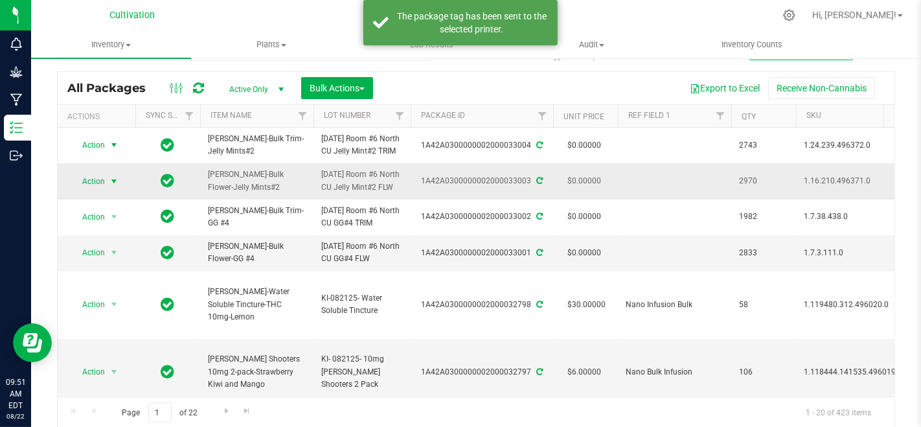
click at [95, 190] on span "Action" at bounding box center [88, 181] width 35 height 18
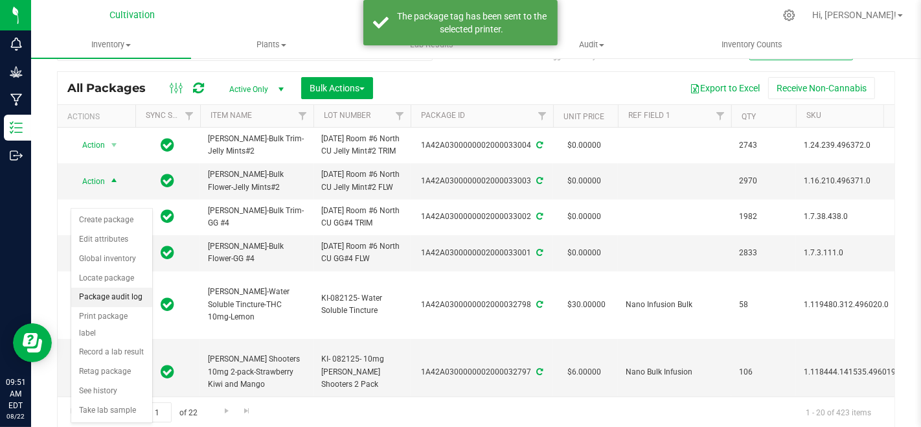
click at [110, 303] on li "Package audit log" at bounding box center [111, 297] width 81 height 19
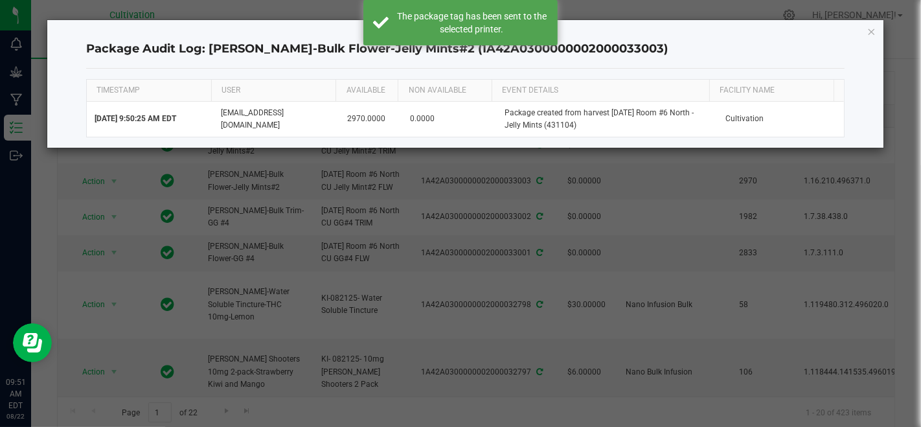
click at [877, 30] on div "Package Audit Log: [PERSON_NAME]-Bulk Flower-Jelly Mints#2 (1A42A03000000020000…" at bounding box center [465, 84] width 836 height 128
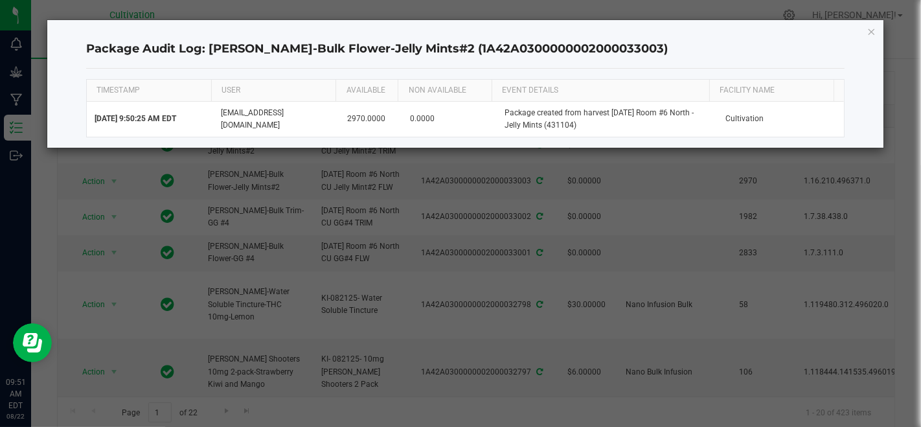
click at [870, 31] on icon "button" at bounding box center [872, 31] width 9 height 16
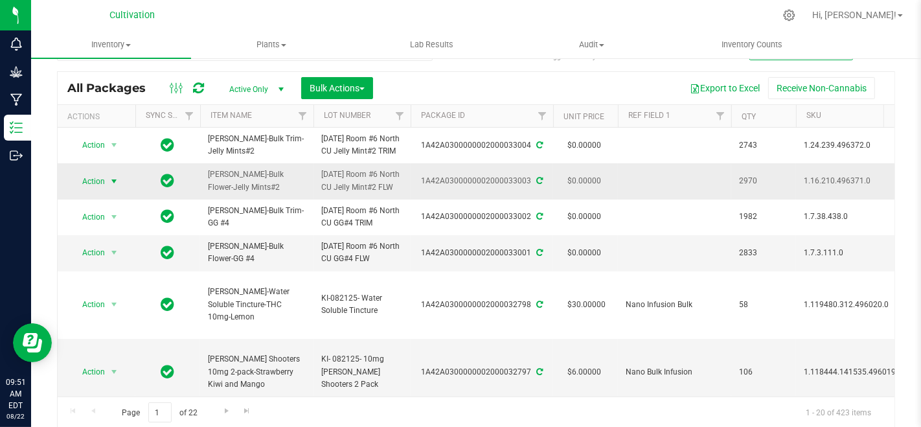
click at [93, 190] on span "Action" at bounding box center [88, 181] width 35 height 18
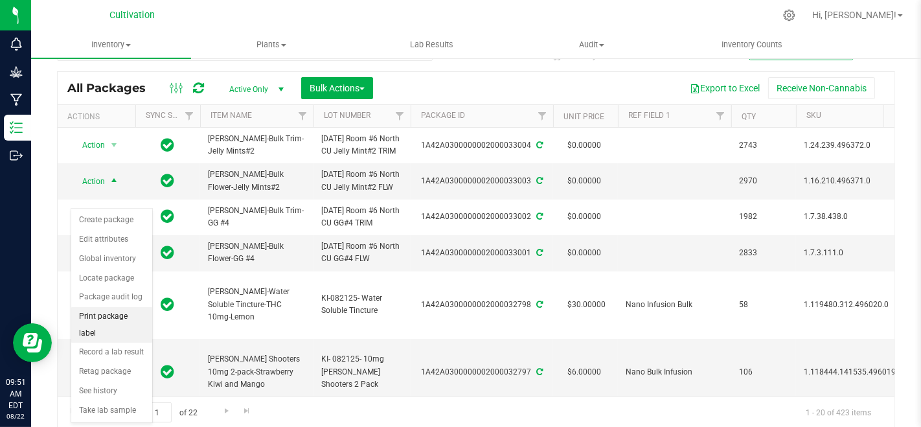
click at [98, 320] on li "Print package label" at bounding box center [111, 325] width 81 height 36
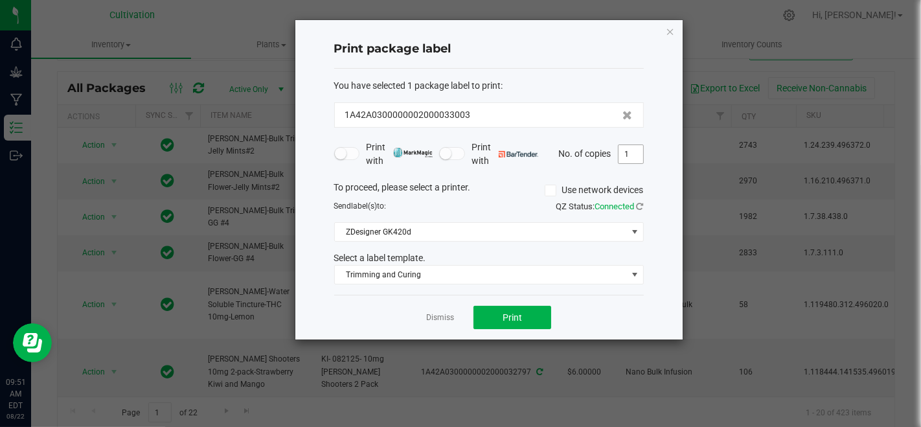
click at [628, 159] on input "1" at bounding box center [631, 154] width 25 height 18
type input "3"
click at [522, 307] on button "Print" at bounding box center [513, 317] width 78 height 23
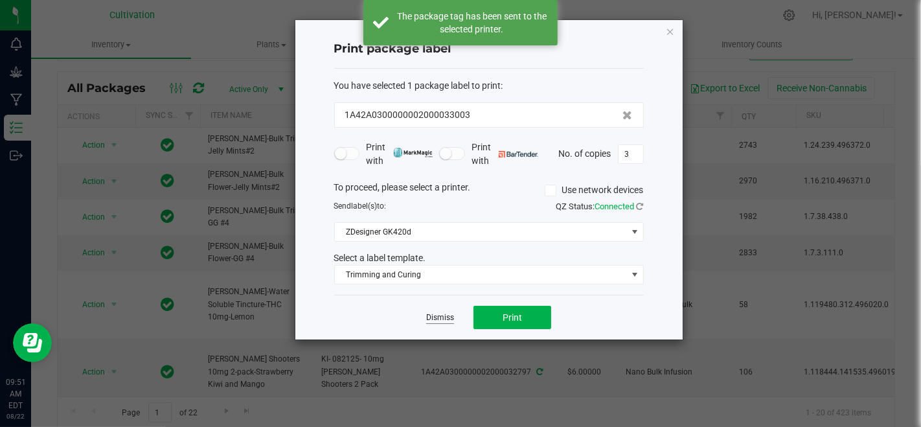
click at [454, 316] on link "Dismiss" at bounding box center [440, 317] width 28 height 11
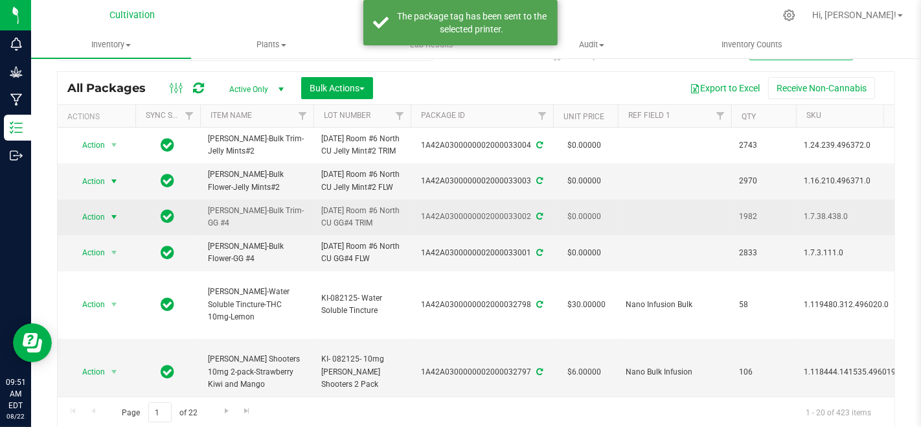
click at [100, 226] on span "Action" at bounding box center [88, 217] width 35 height 18
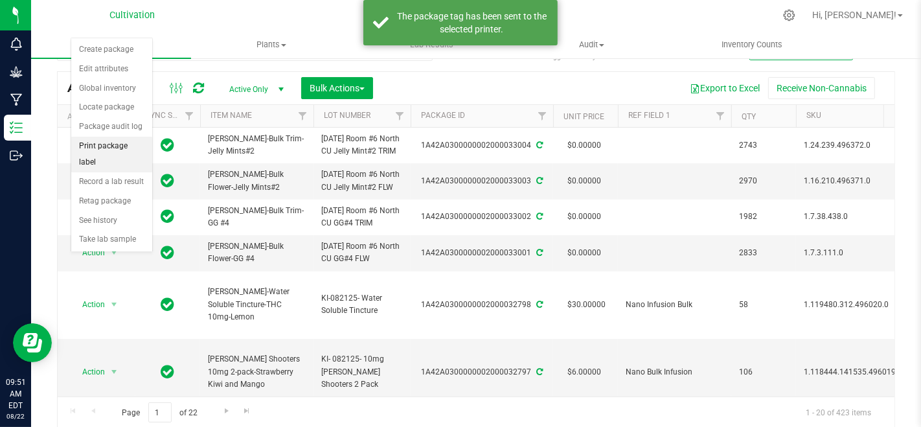
click at [107, 143] on li "Print package label" at bounding box center [111, 155] width 81 height 36
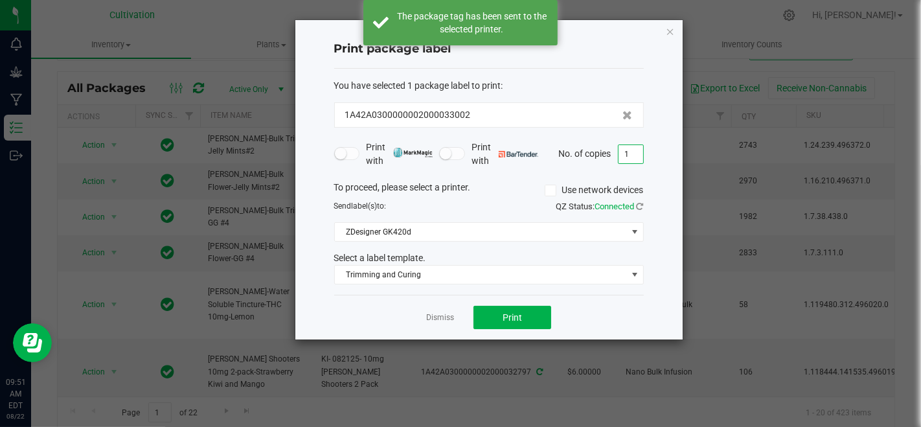
click at [630, 150] on input "1" at bounding box center [631, 154] width 25 height 18
type input "3"
click at [525, 303] on div "Dismiss Print" at bounding box center [489, 317] width 310 height 45
click at [525, 306] on button "Print" at bounding box center [513, 317] width 78 height 23
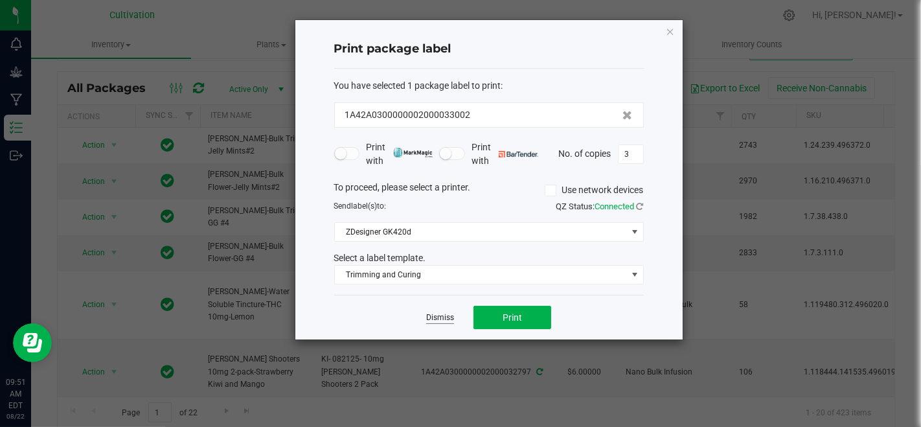
click at [445, 319] on link "Dismiss" at bounding box center [440, 317] width 28 height 11
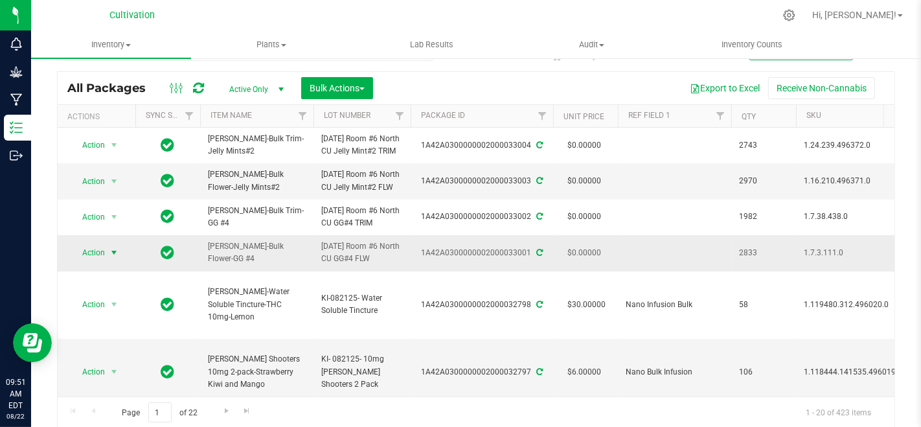
click at [76, 262] on span "Action" at bounding box center [88, 253] width 35 height 18
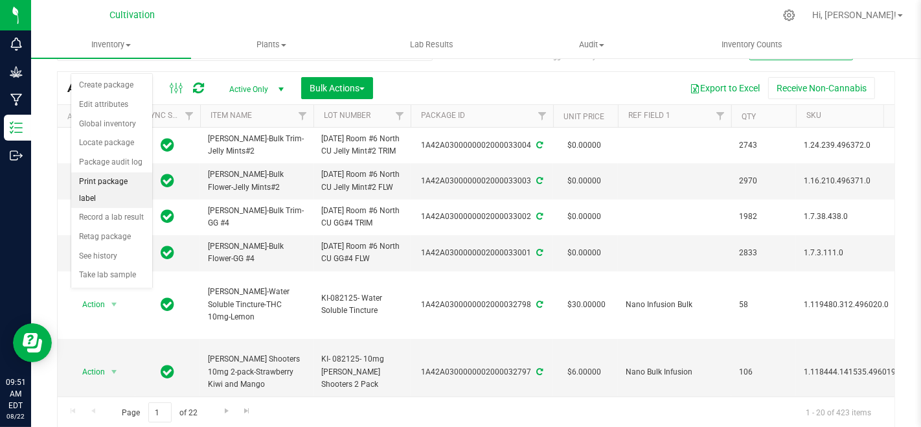
click at [89, 176] on li "Print package label" at bounding box center [111, 190] width 81 height 36
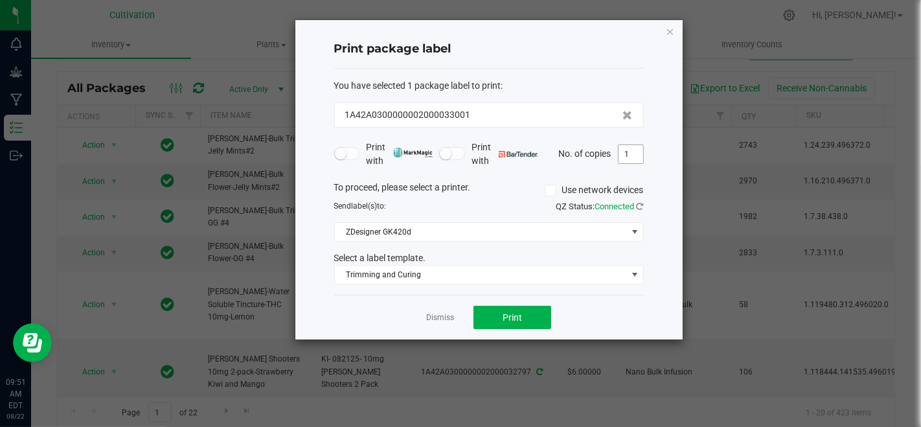
click at [621, 150] on input "1" at bounding box center [631, 154] width 25 height 18
type input "3"
click at [516, 314] on span "Print" at bounding box center [512, 317] width 19 height 10
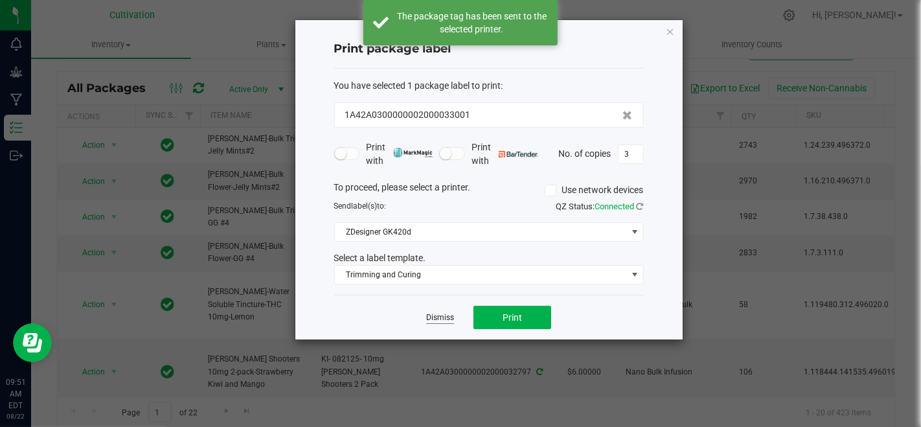
click at [441, 319] on link "Dismiss" at bounding box center [440, 317] width 28 height 11
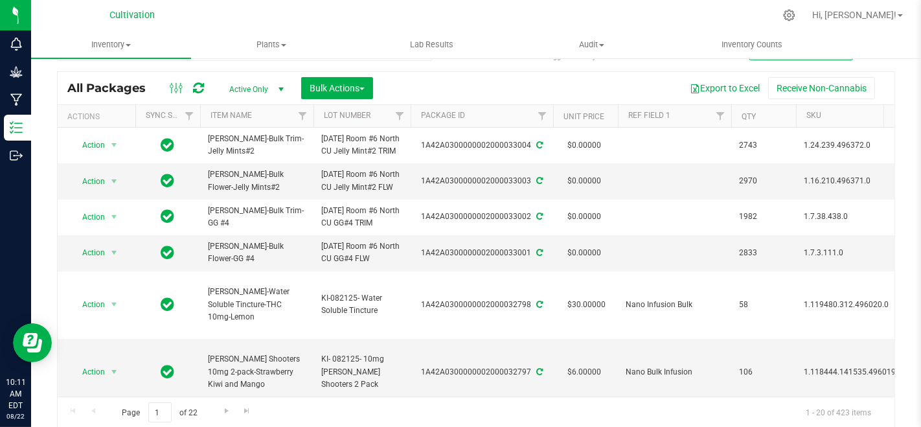
drag, startPoint x: 391, startPoint y: 329, endPoint x: 921, endPoint y: 389, distance: 533.4
